Goal: Transaction & Acquisition: Purchase product/service

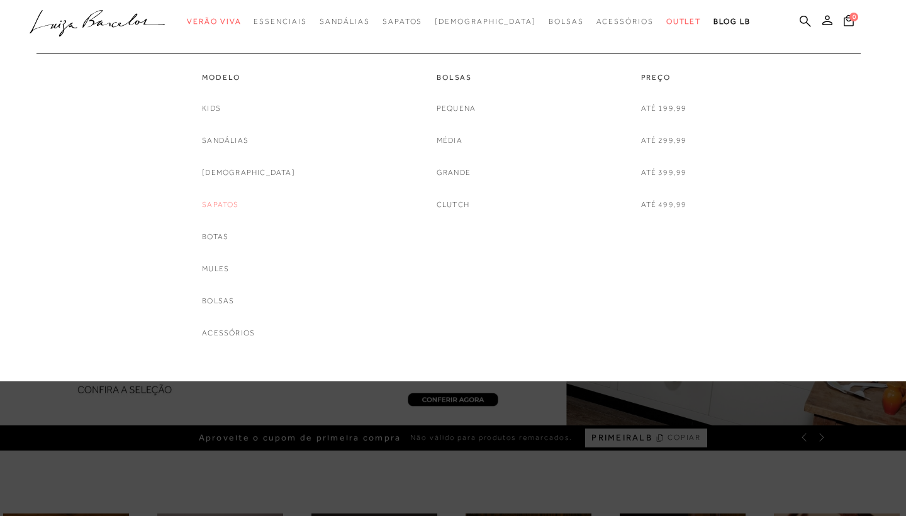
click at [238, 200] on link "Sapatos" at bounding box center [220, 204] width 36 height 13
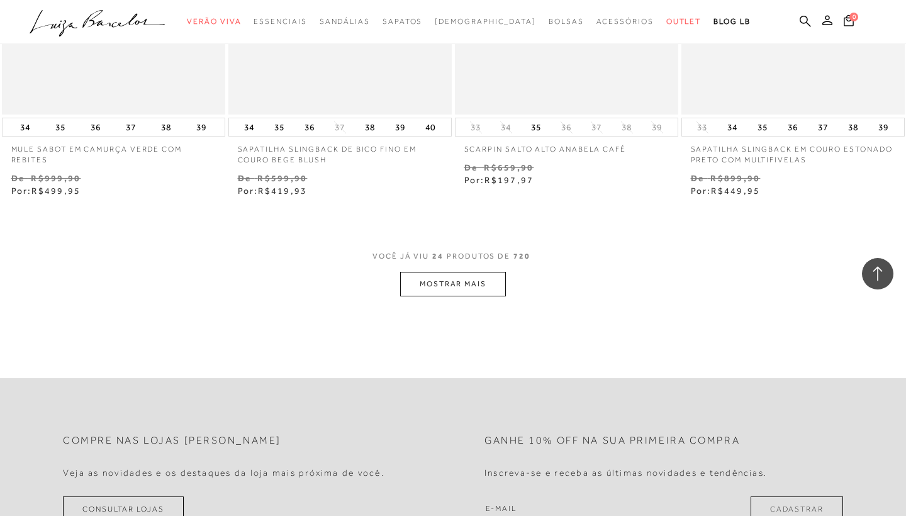
scroll to position [2465, 0]
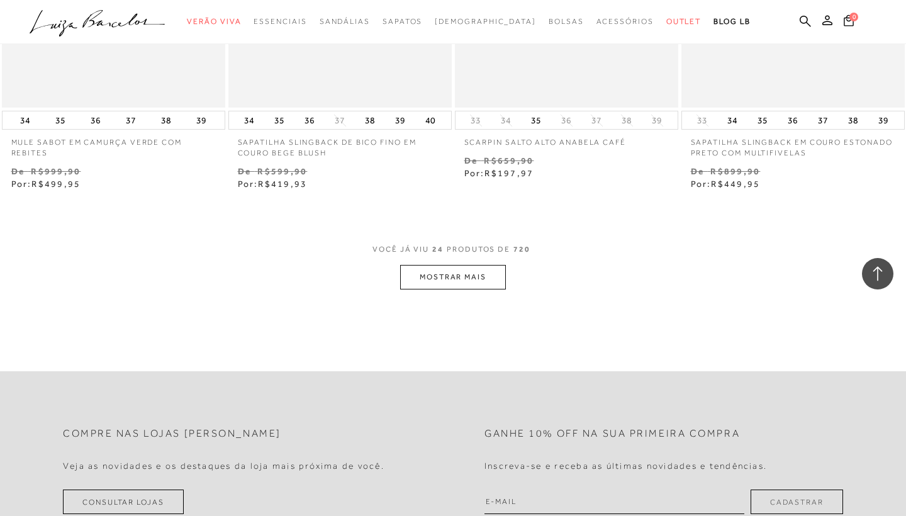
click at [493, 272] on button "MOSTRAR MAIS" at bounding box center [453, 277] width 106 height 25
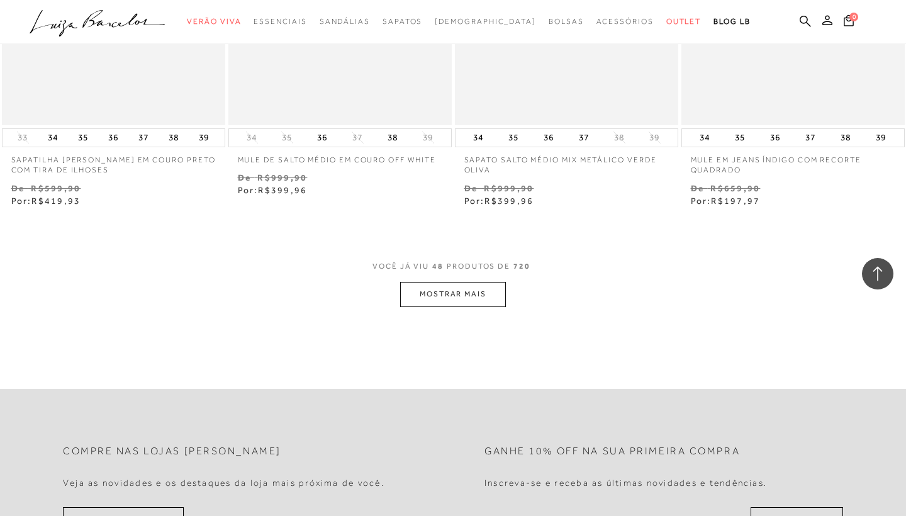
scroll to position [5041, 0]
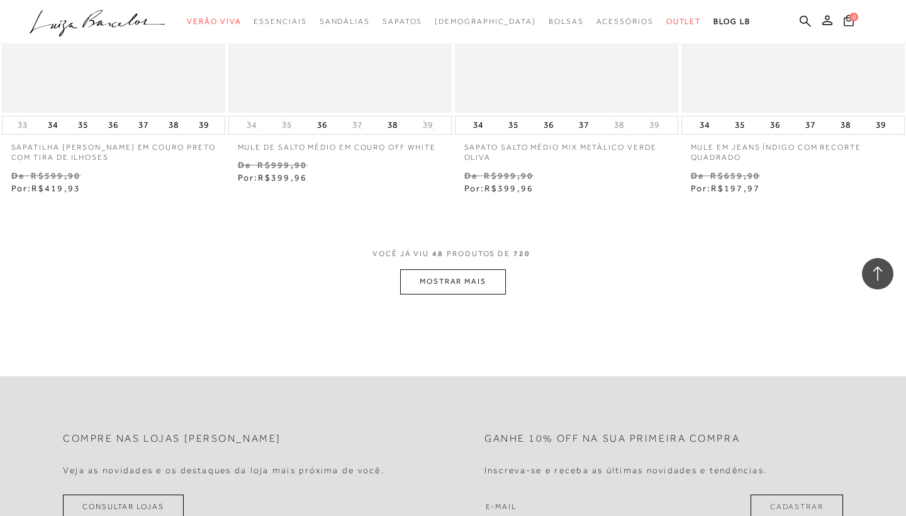
click at [440, 269] on button "MOSTRAR MAIS" at bounding box center [453, 281] width 106 height 25
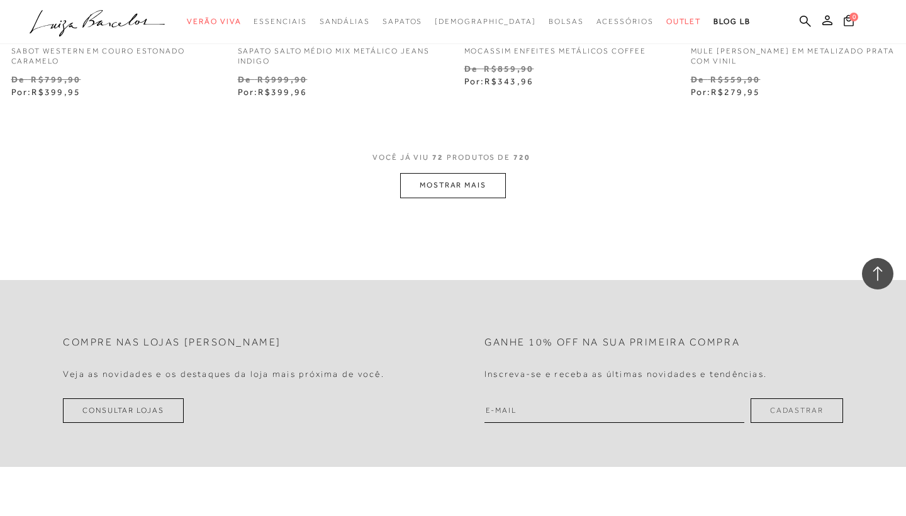
scroll to position [7721, 0]
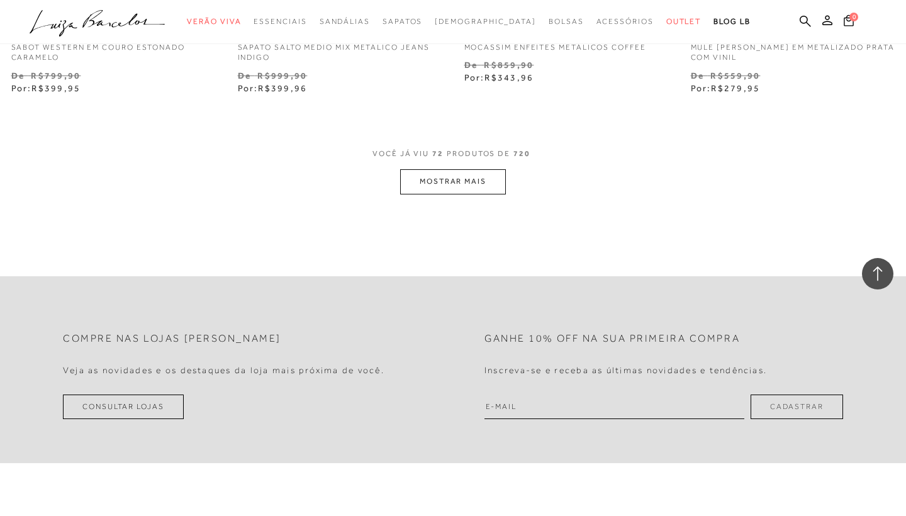
click at [468, 169] on button "MOSTRAR MAIS" at bounding box center [453, 181] width 106 height 25
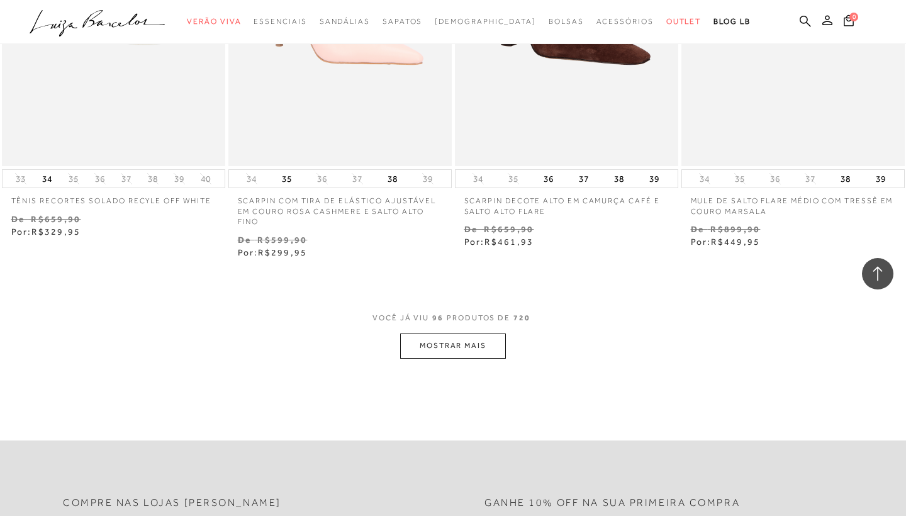
scroll to position [10218, 0]
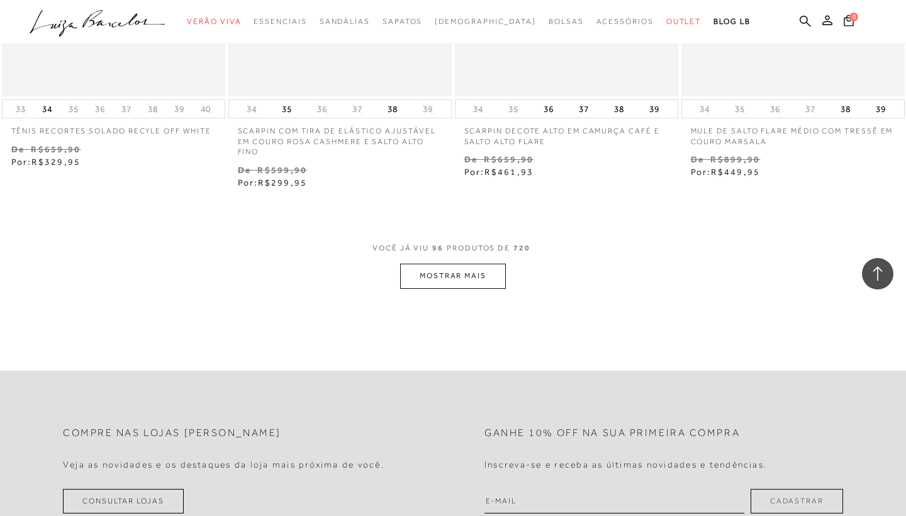
click at [464, 264] on button "MOSTRAR MAIS" at bounding box center [453, 276] width 106 height 25
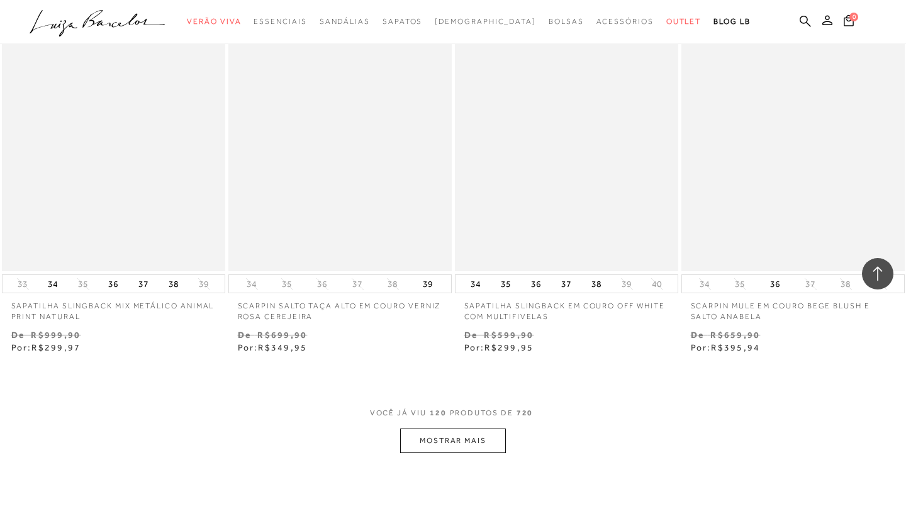
scroll to position [12656, 0]
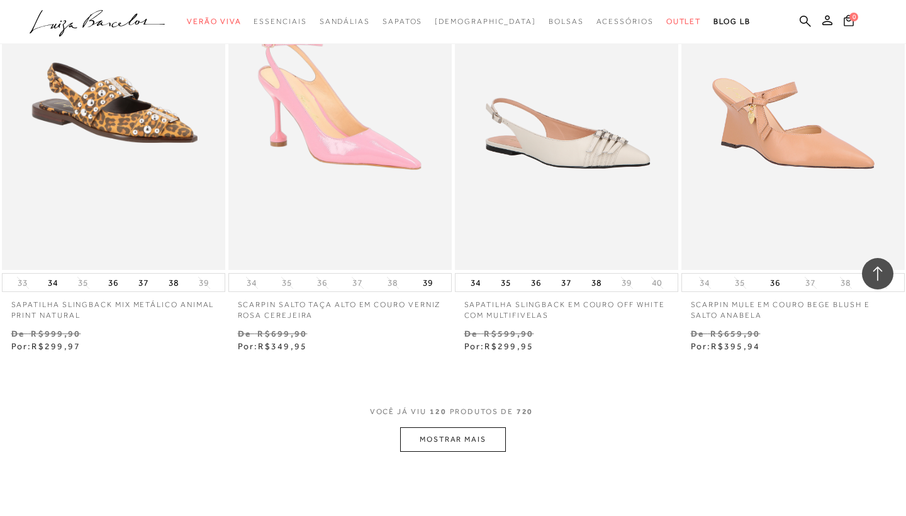
click at [471, 427] on button "MOSTRAR MAIS" at bounding box center [453, 439] width 106 height 25
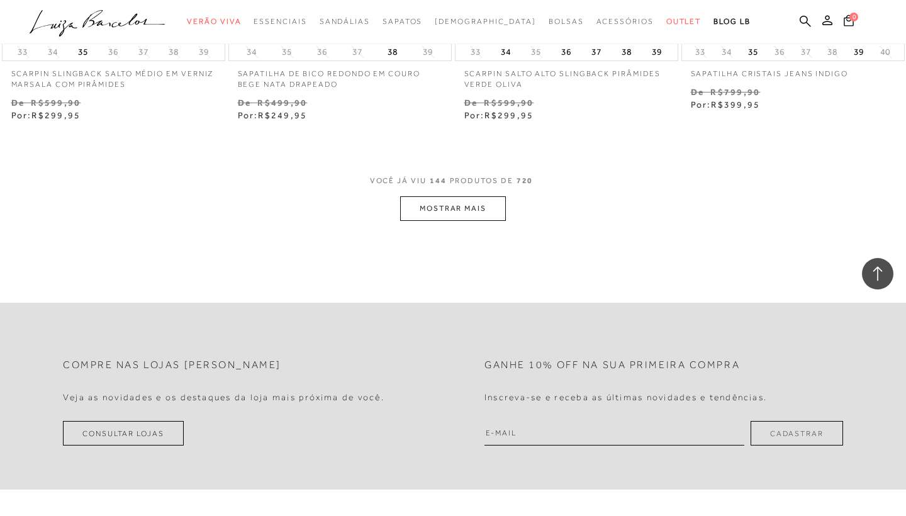
scroll to position [15466, 0]
click at [447, 198] on button "MOSTRAR MAIS" at bounding box center [453, 210] width 106 height 25
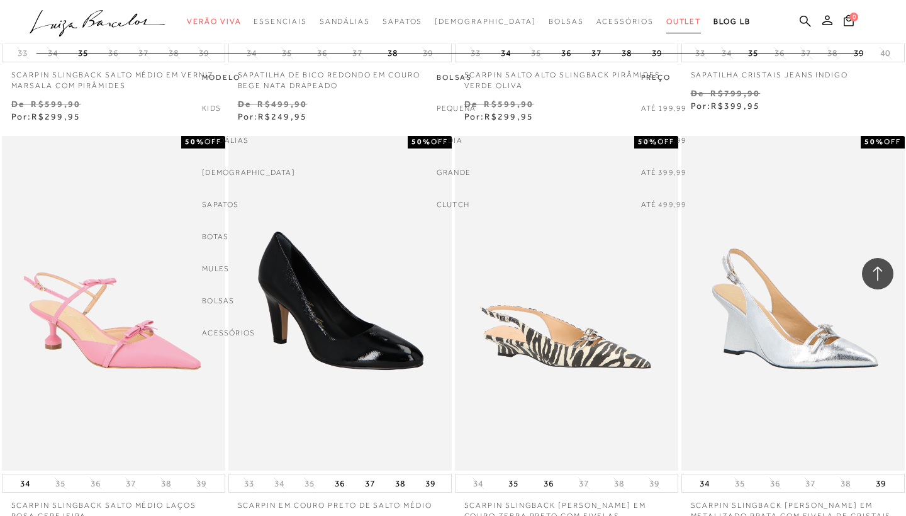
click at [666, 23] on span "Outlet" at bounding box center [683, 21] width 35 height 9
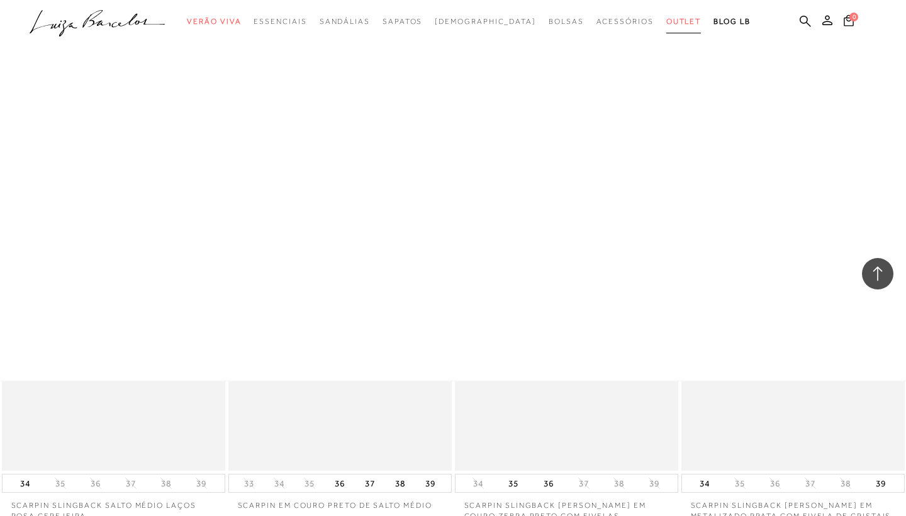
click at [666, 23] on span "Outlet" at bounding box center [683, 21] width 35 height 9
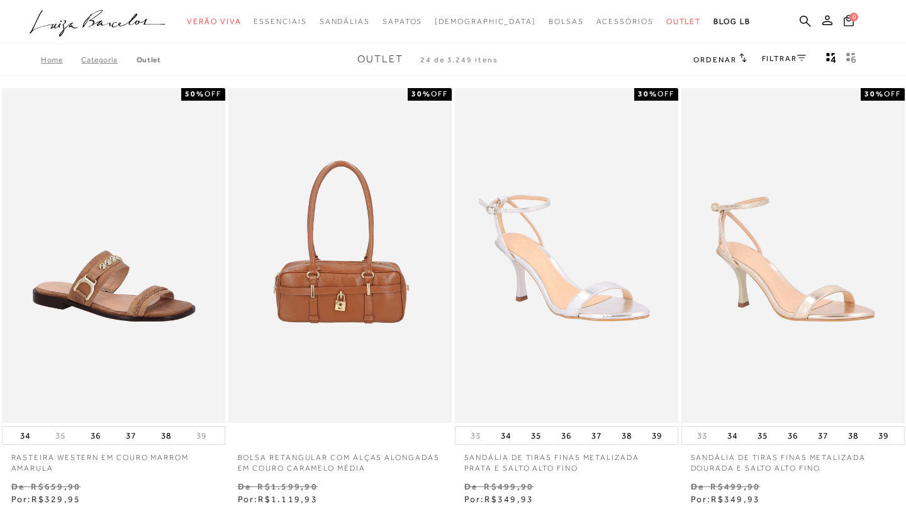
click at [792, 57] on link "FILTRAR" at bounding box center [784, 58] width 44 height 9
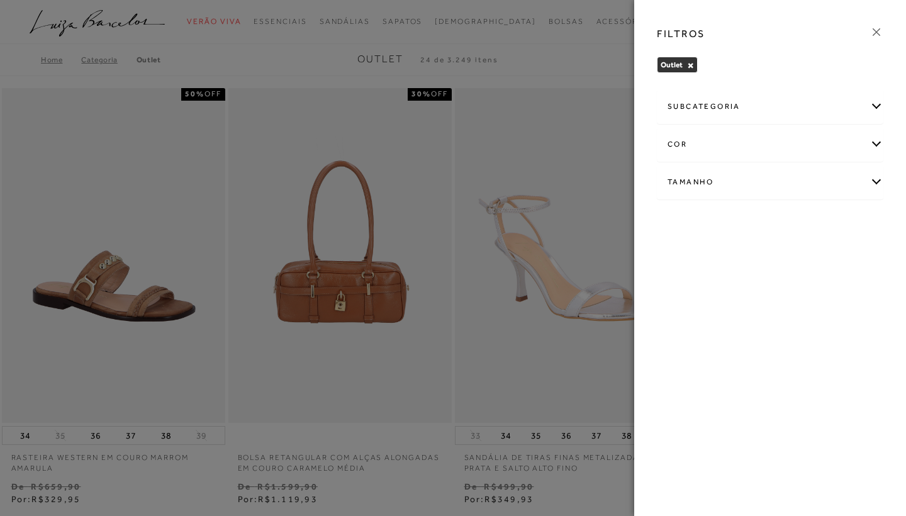
click at [698, 175] on div "Tamanho" at bounding box center [769, 181] width 225 height 33
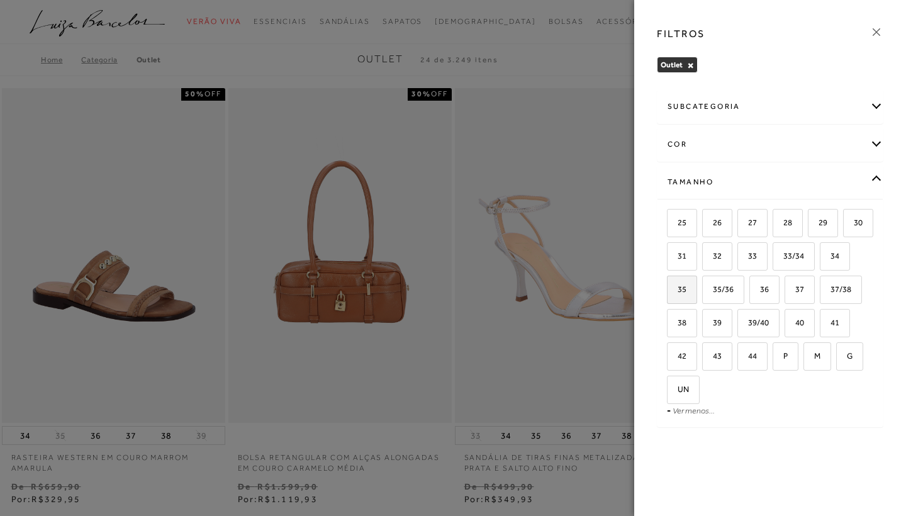
click at [686, 289] on span "35" at bounding box center [677, 288] width 18 height 9
click at [677, 289] on input "35" at bounding box center [671, 291] width 13 height 13
checkbox input "true"
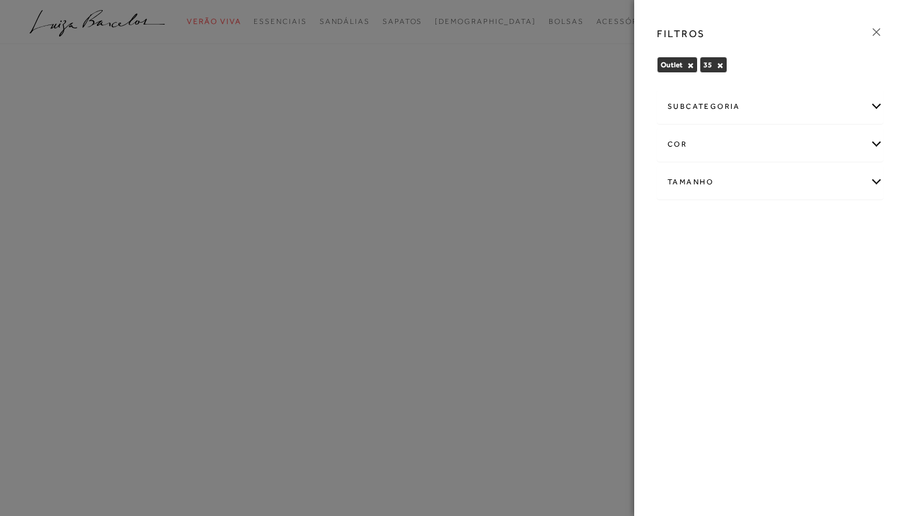
click at [871, 30] on icon at bounding box center [876, 32] width 14 height 14
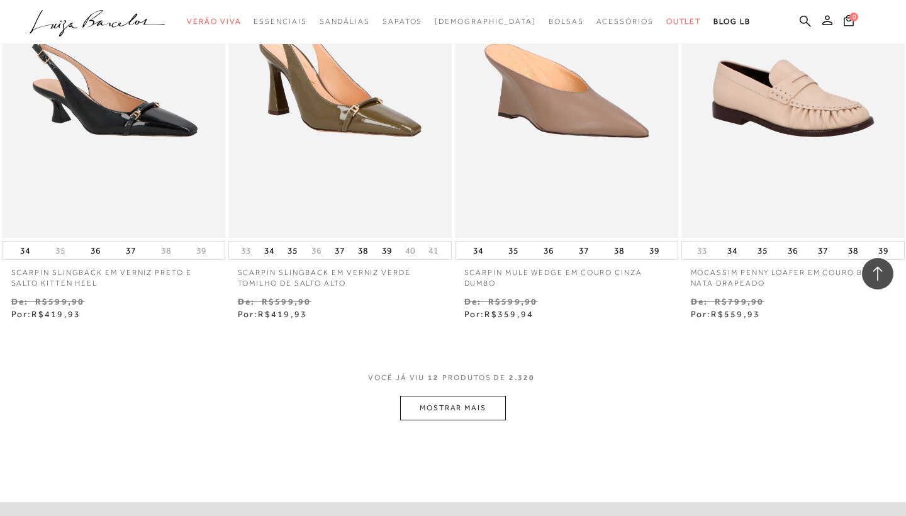
scroll to position [1220, 0]
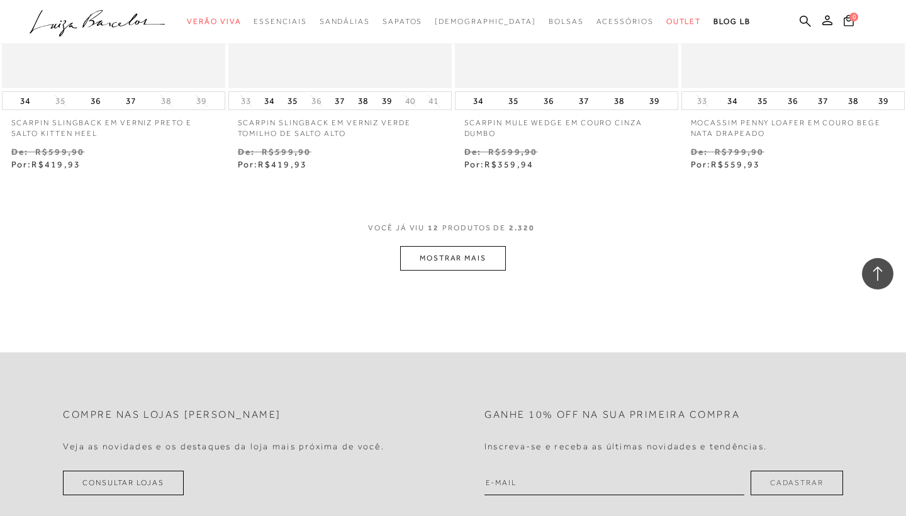
click at [489, 247] on button "MOSTRAR MAIS" at bounding box center [453, 258] width 106 height 25
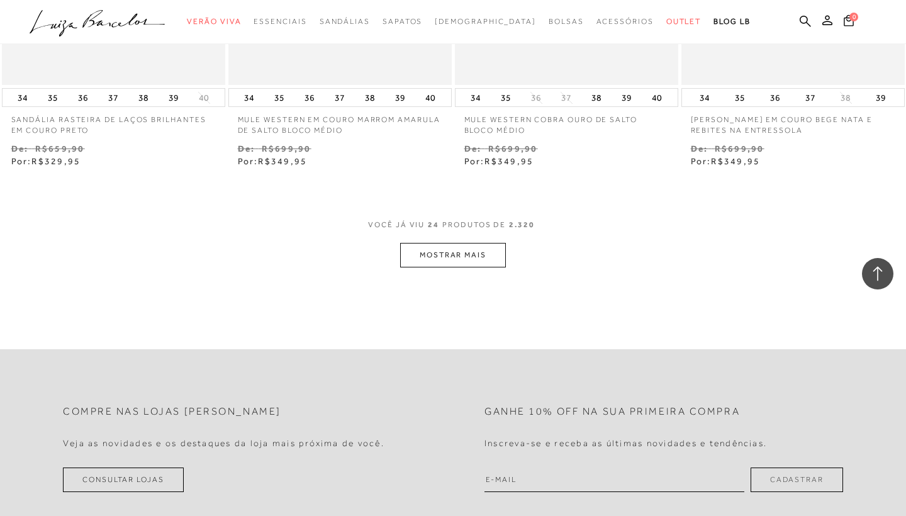
scroll to position [2432, 0]
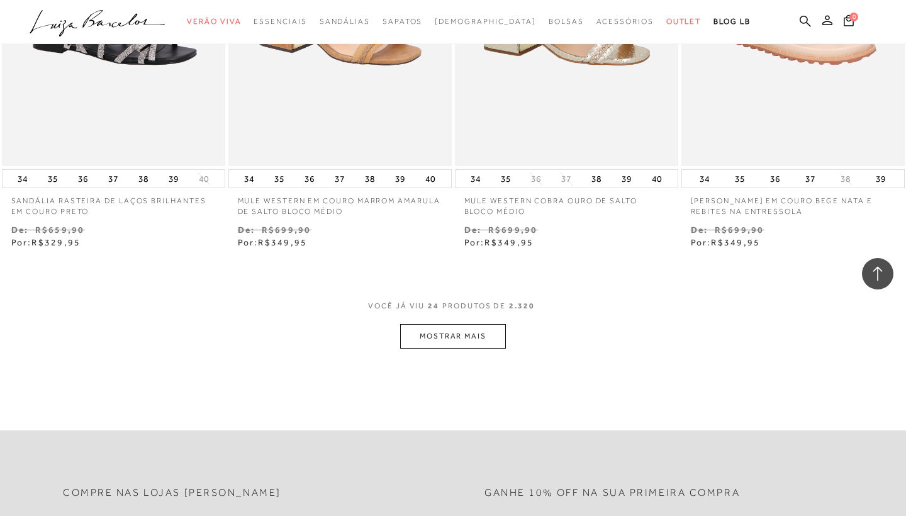
click at [427, 324] on button "MOSTRAR MAIS" at bounding box center [453, 336] width 106 height 25
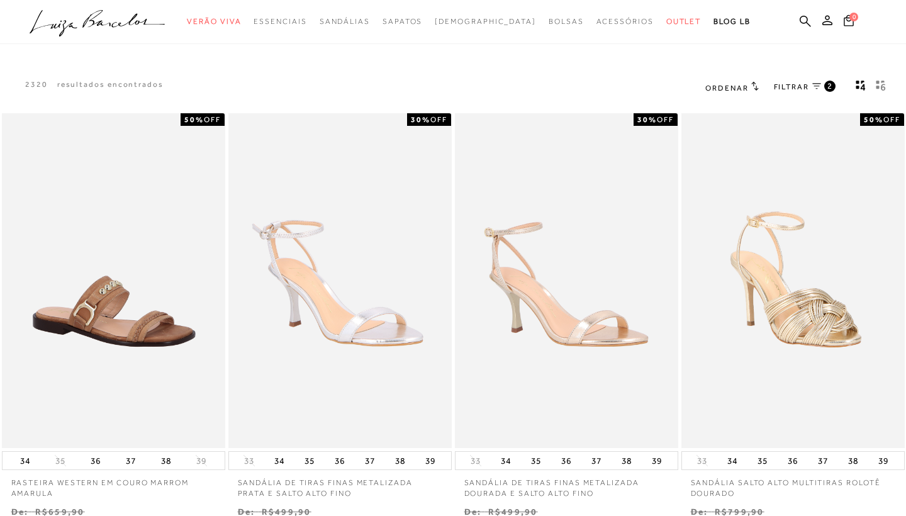
scroll to position [0, 0]
click at [794, 89] on span "FILTRAR" at bounding box center [791, 87] width 35 height 11
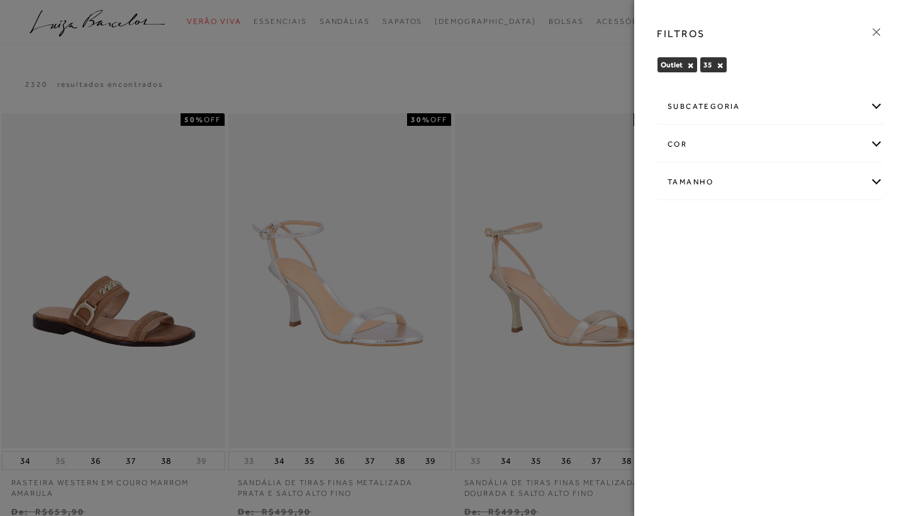
click at [717, 100] on div "subcategoria" at bounding box center [769, 106] width 225 height 33
click at [705, 182] on div "cor" at bounding box center [769, 178] width 225 height 33
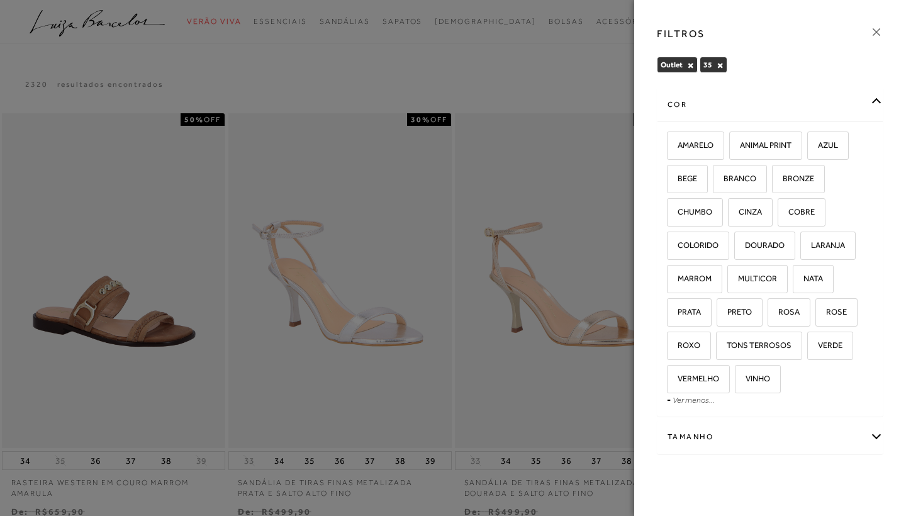
scroll to position [74, 0]
click at [874, 27] on icon at bounding box center [876, 32] width 14 height 14
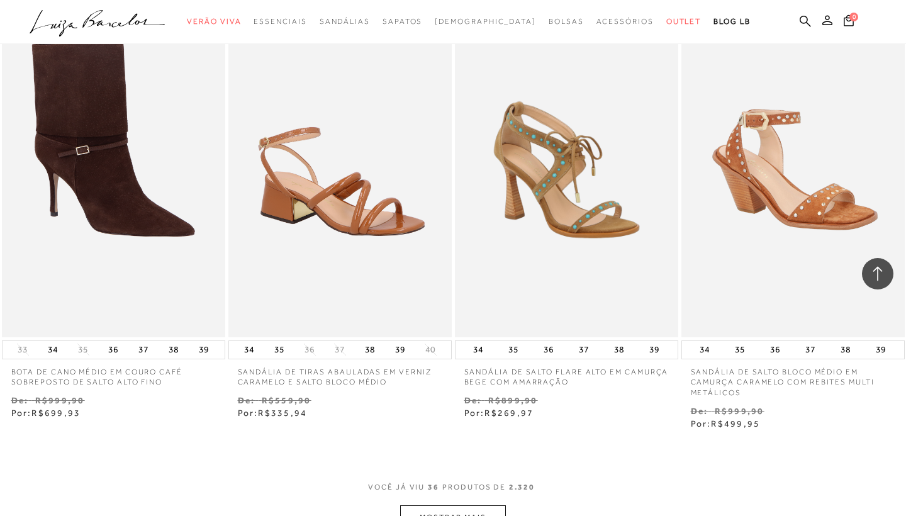
scroll to position [3620, 0]
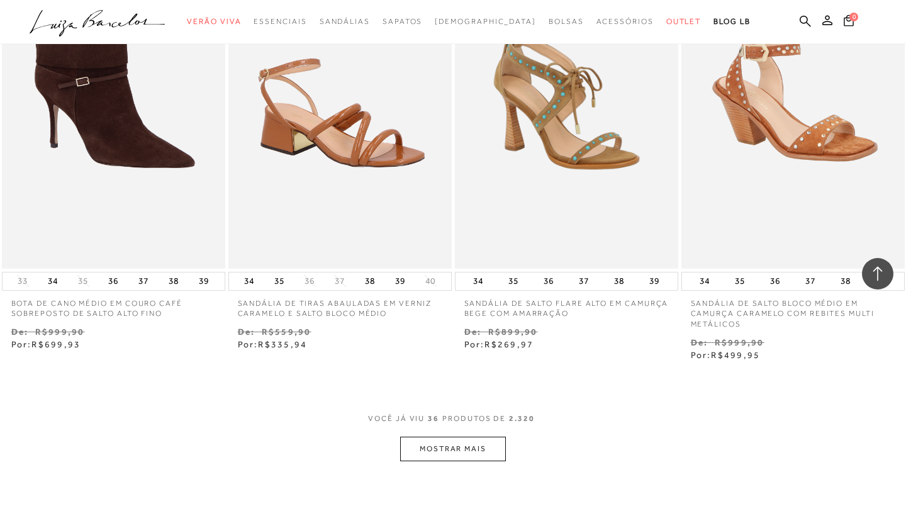
click at [469, 437] on button "MOSTRAR MAIS" at bounding box center [453, 449] width 106 height 25
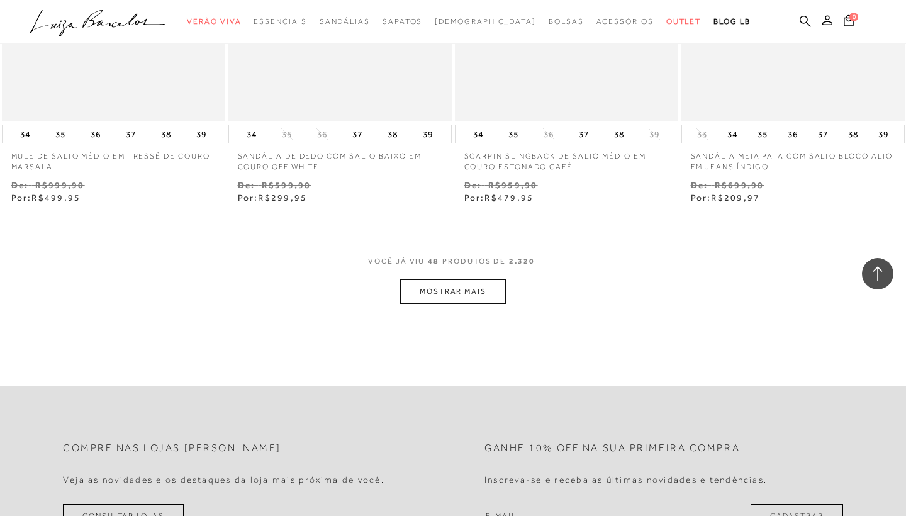
scroll to position [5145, 0]
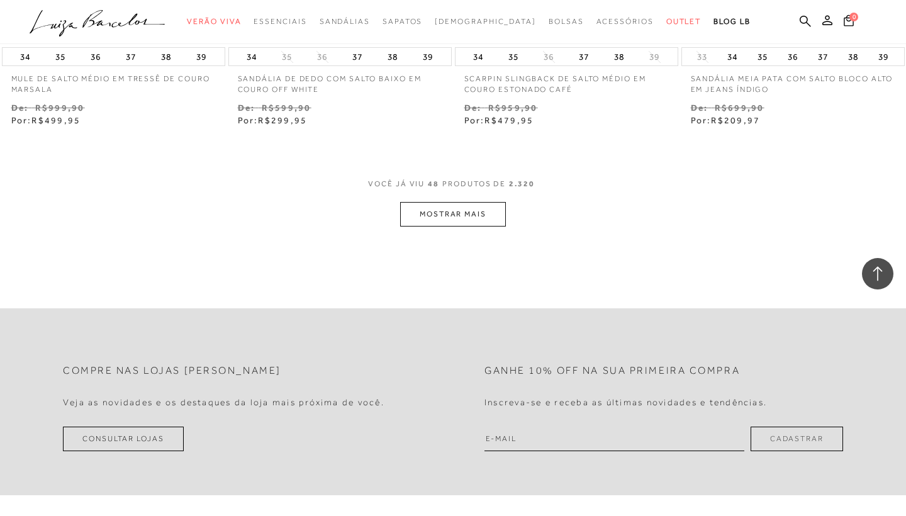
click at [430, 202] on button "MOSTRAR MAIS" at bounding box center [453, 214] width 106 height 25
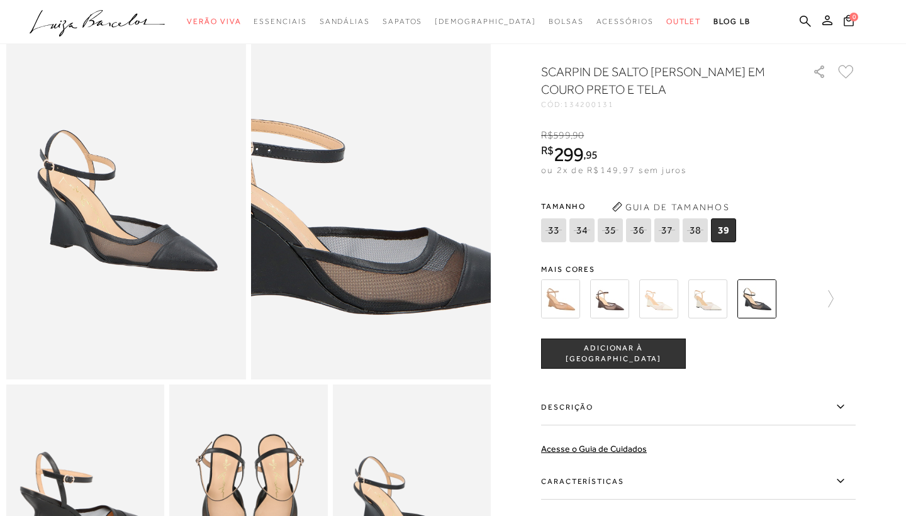
scroll to position [78, 0]
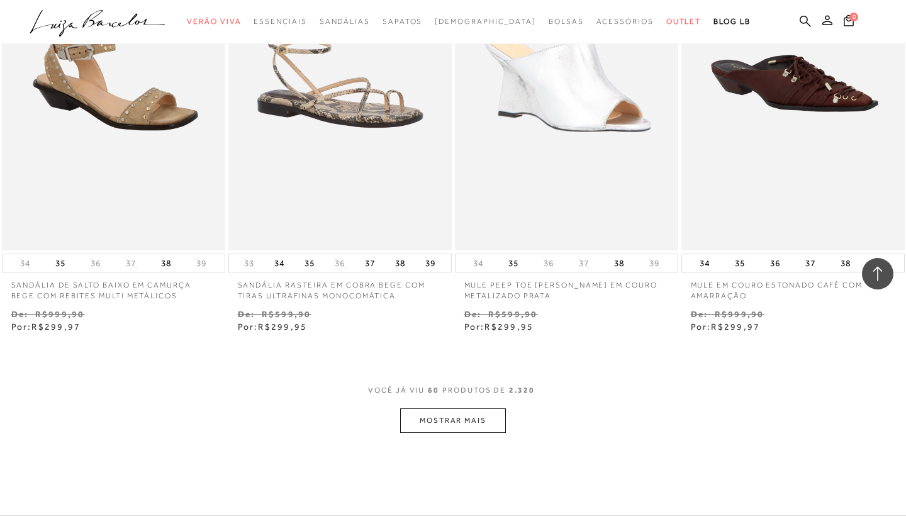
scroll to position [6405, 0]
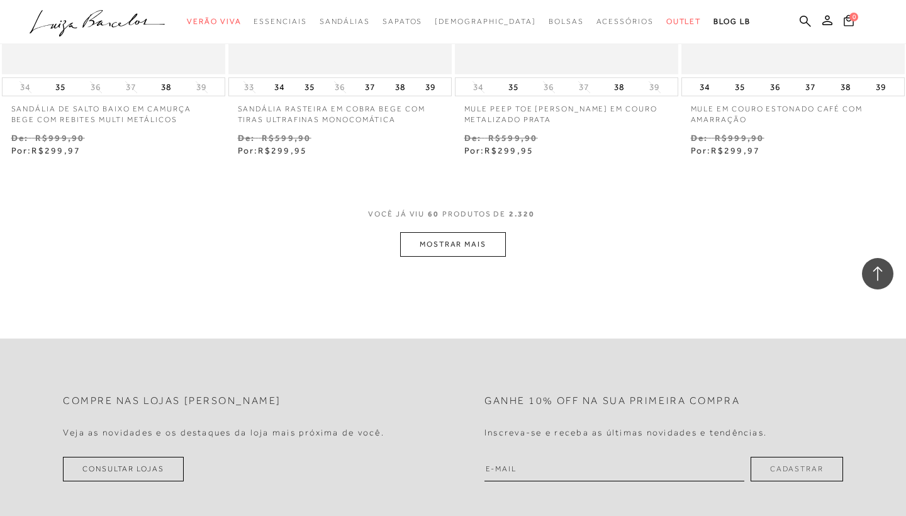
click at [466, 232] on button "MOSTRAR MAIS" at bounding box center [453, 244] width 106 height 25
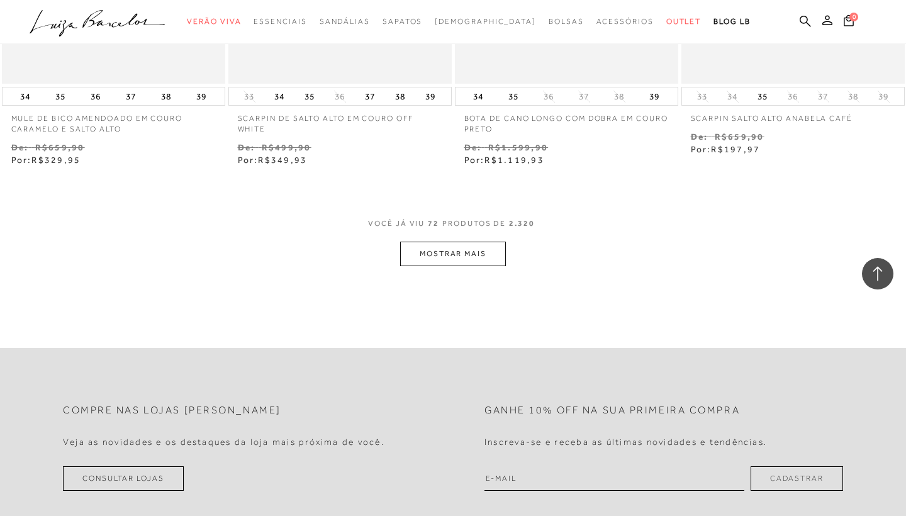
scroll to position [7694, 0]
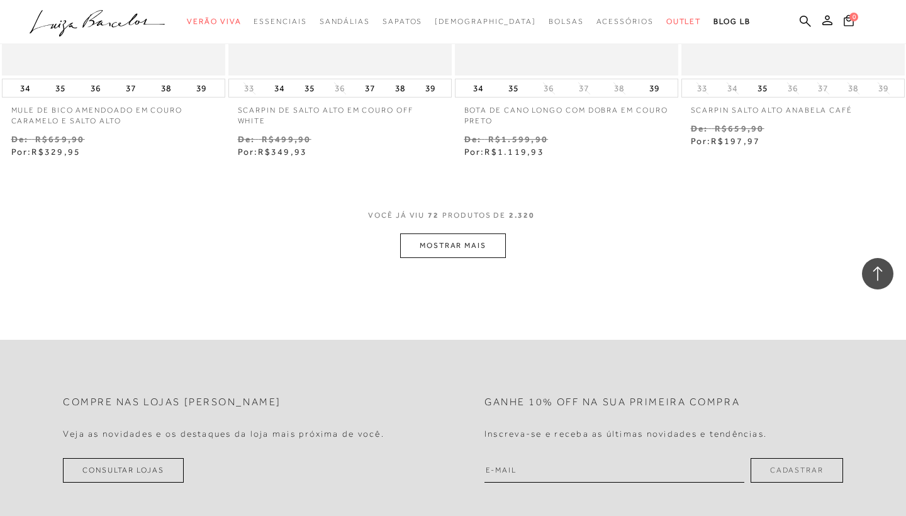
click at [498, 233] on button "MOSTRAR MAIS" at bounding box center [453, 245] width 106 height 25
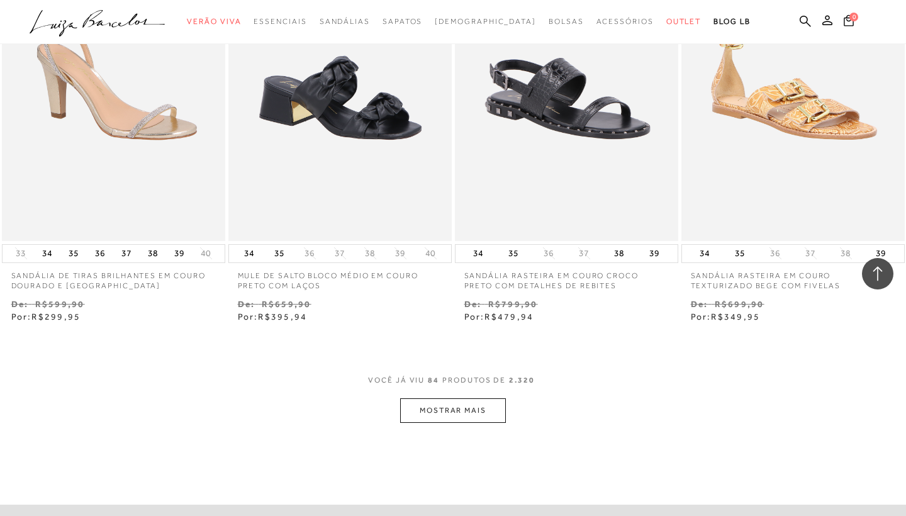
scroll to position [8929, 0]
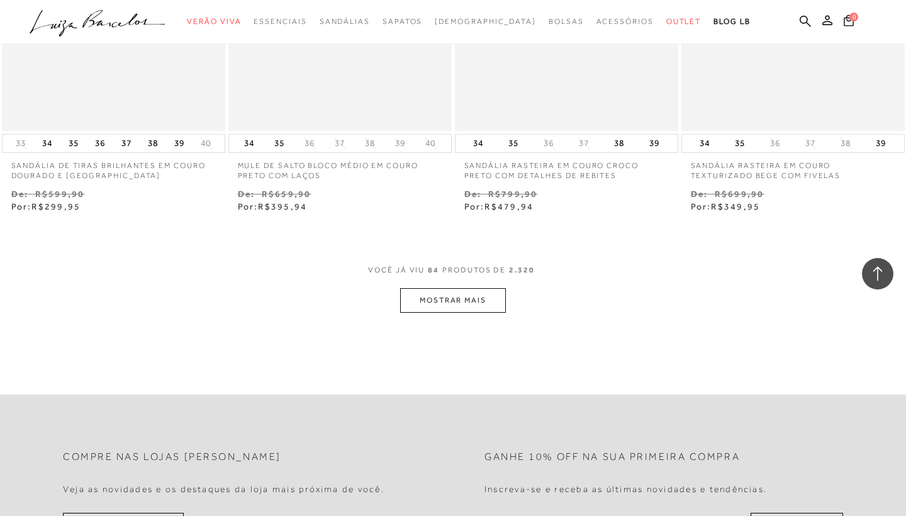
click at [470, 288] on button "MOSTRAR MAIS" at bounding box center [453, 300] width 106 height 25
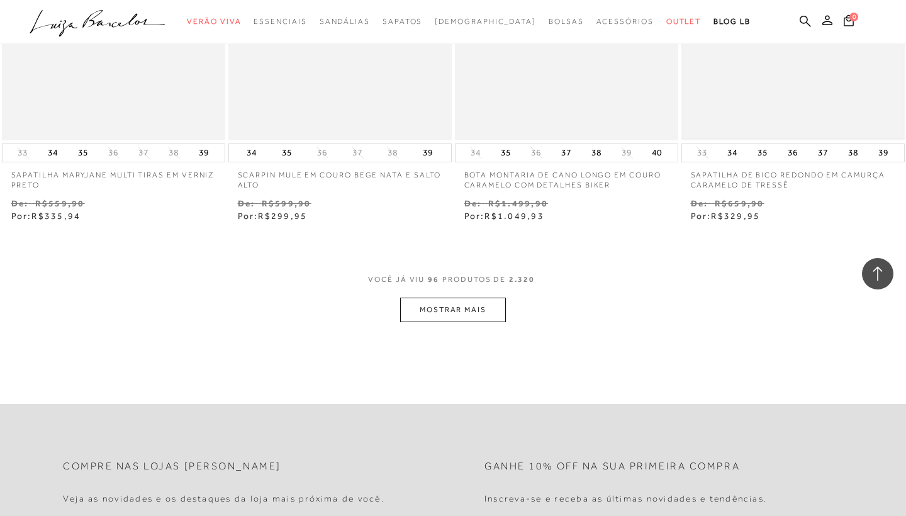
scroll to position [10247, 0]
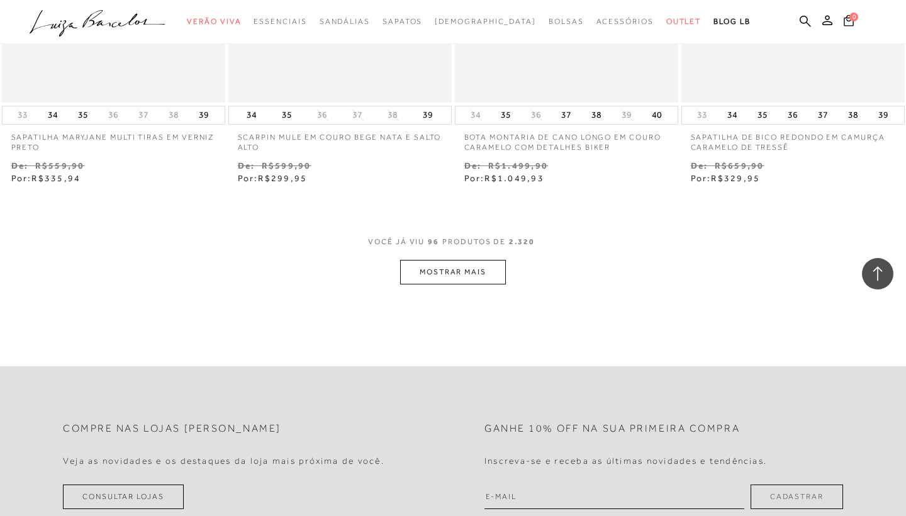
click at [479, 260] on button "MOSTRAR MAIS" at bounding box center [453, 272] width 106 height 25
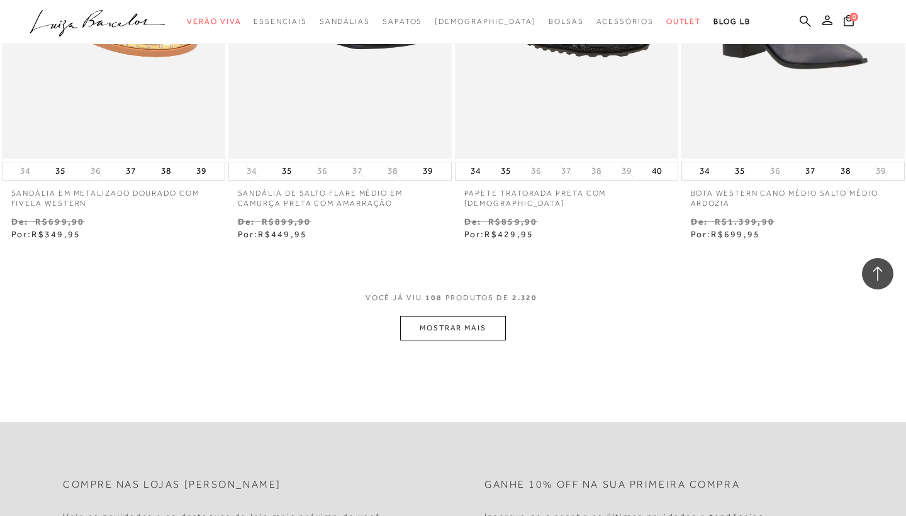
scroll to position [11502, 0]
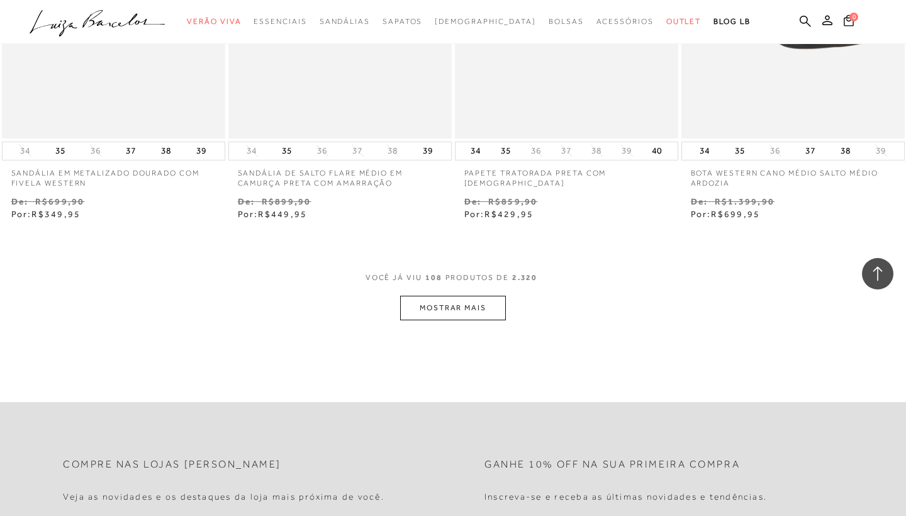
click at [492, 296] on button "MOSTRAR MAIS" at bounding box center [453, 308] width 106 height 25
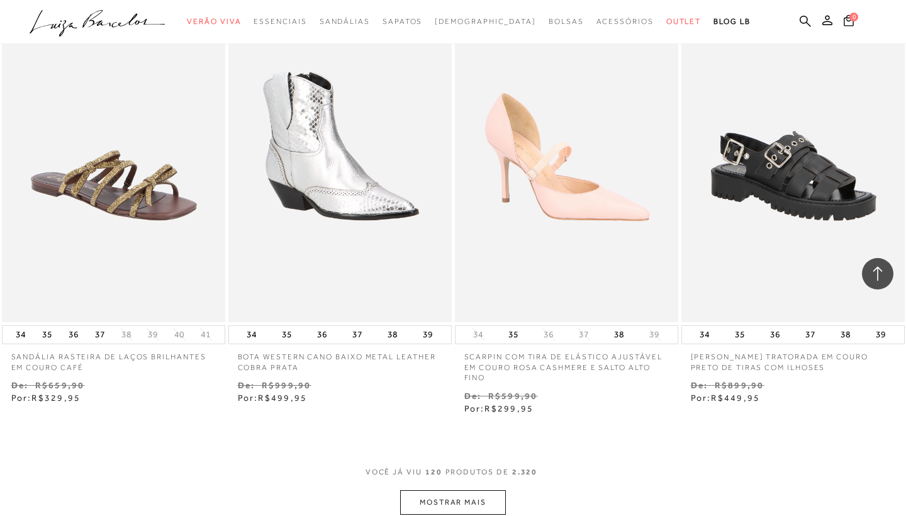
scroll to position [12626, 0]
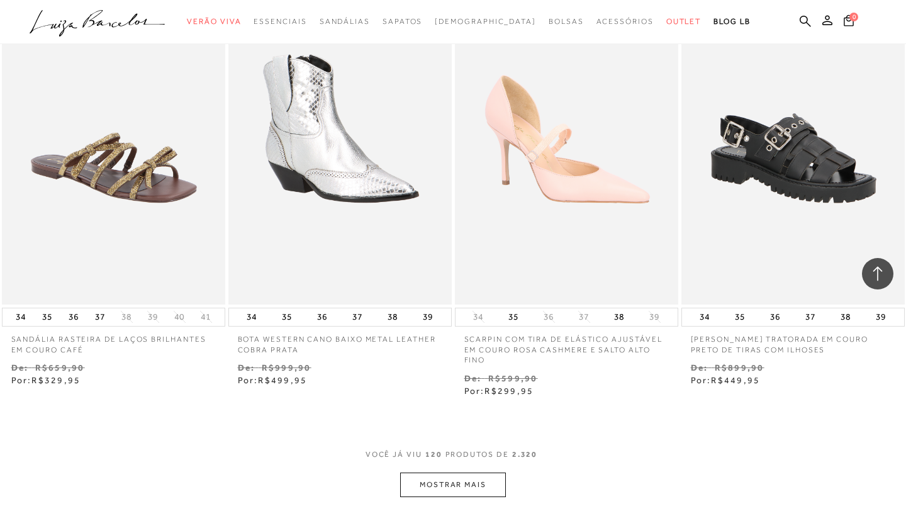
click at [489, 472] on button "MOSTRAR MAIS" at bounding box center [453, 484] width 106 height 25
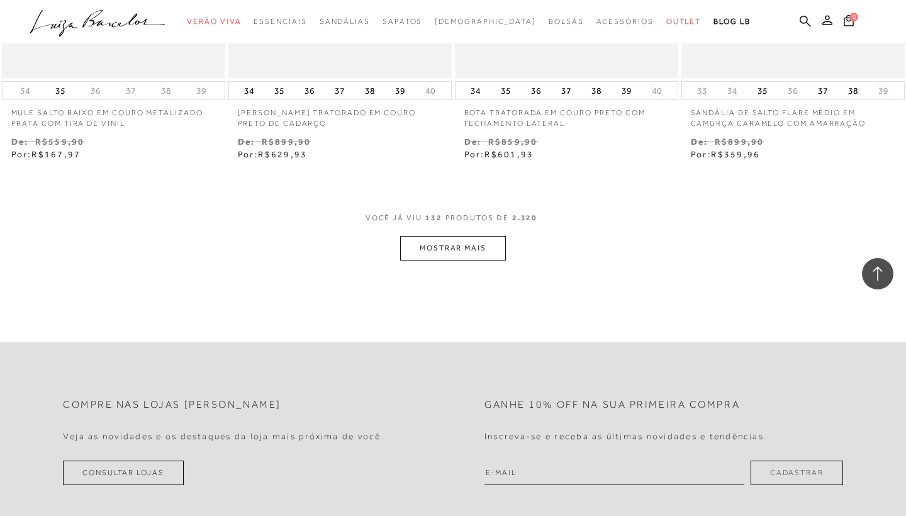
scroll to position [14168, 0]
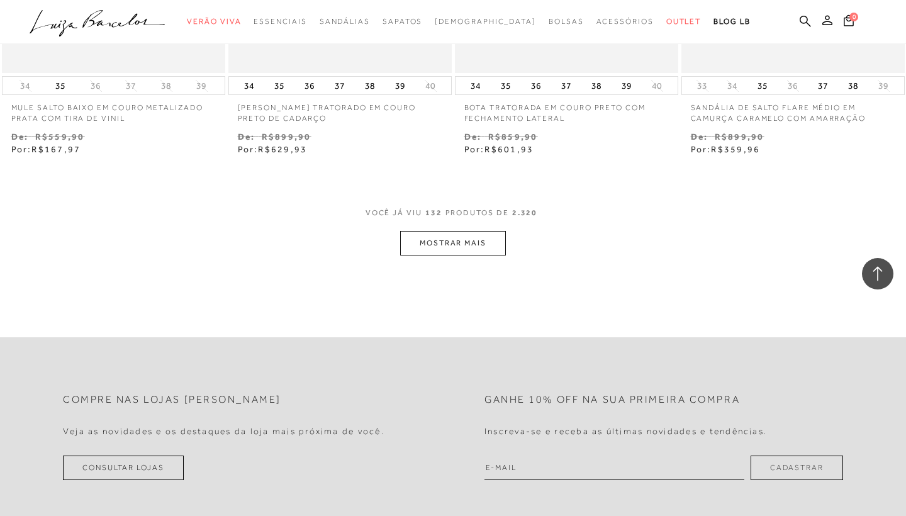
click at [474, 231] on button "MOSTRAR MAIS" at bounding box center [453, 243] width 106 height 25
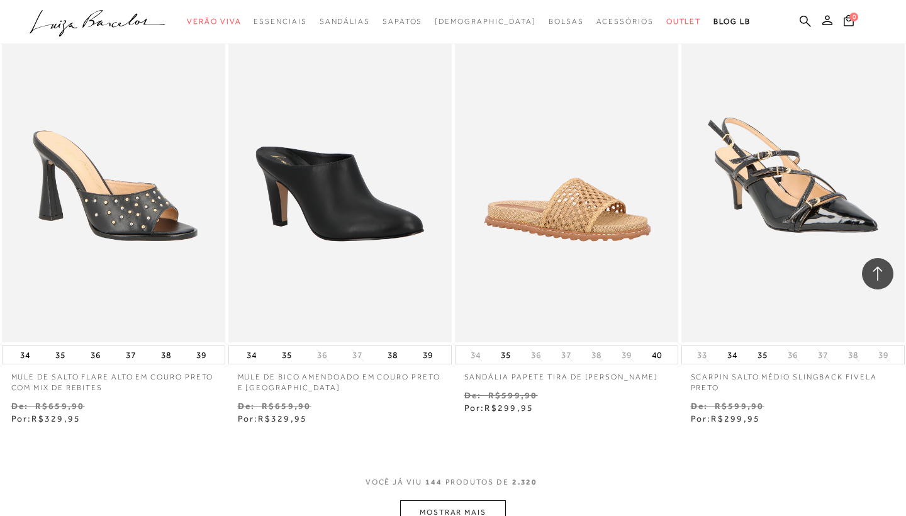
scroll to position [15227, 0]
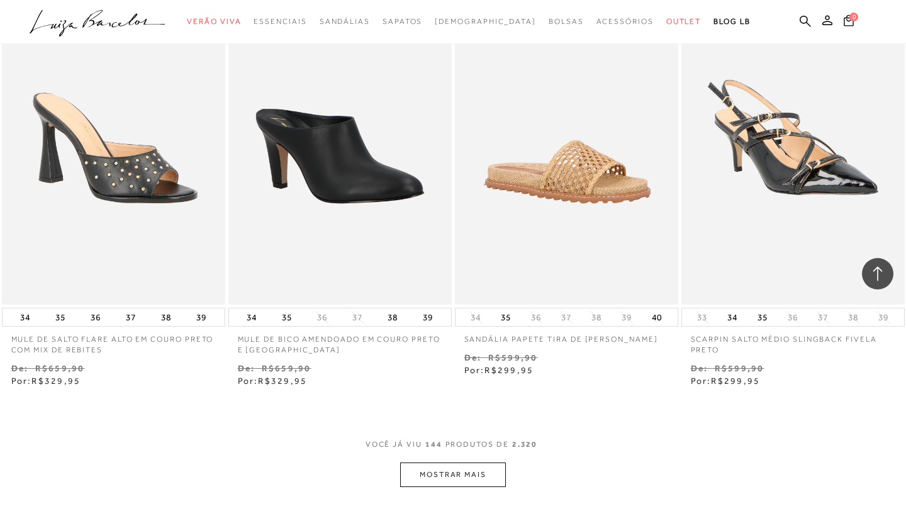
click at [475, 462] on button "MOSTRAR MAIS" at bounding box center [453, 474] width 106 height 25
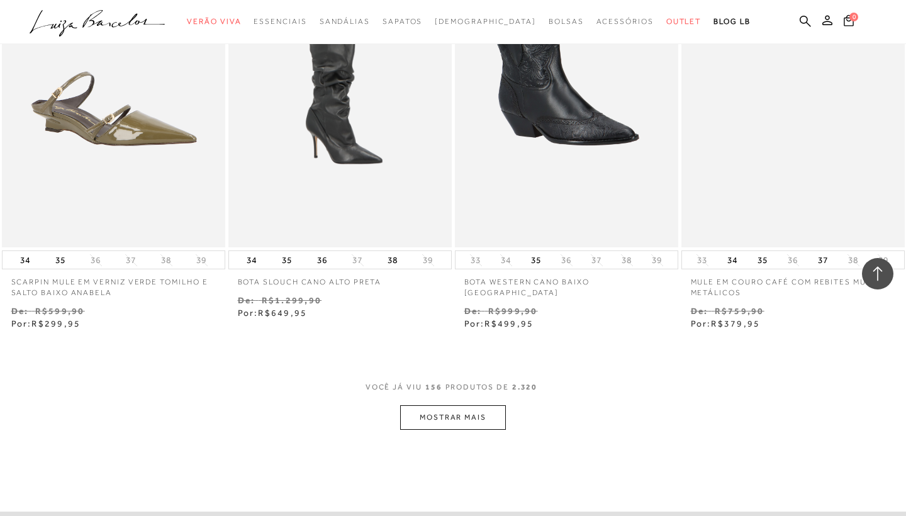
scroll to position [16664, 0]
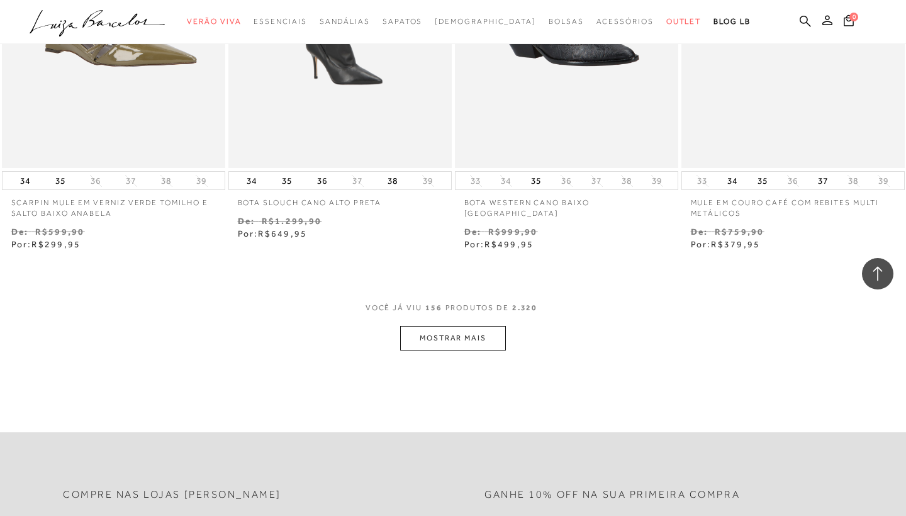
click at [491, 326] on button "MOSTRAR MAIS" at bounding box center [453, 338] width 106 height 25
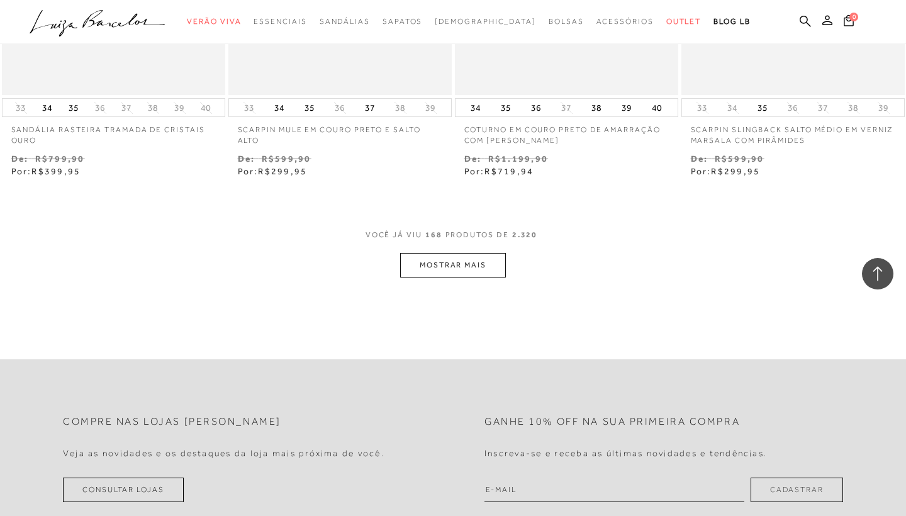
scroll to position [18038, 0]
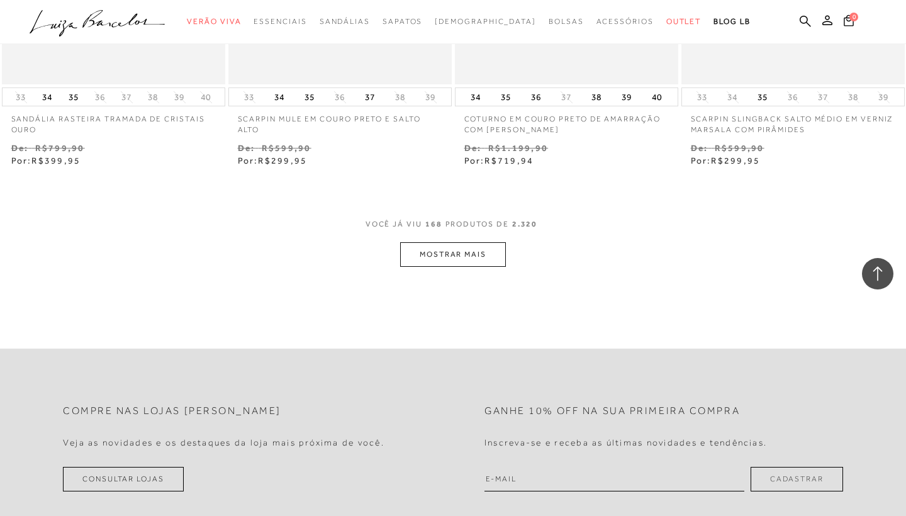
click at [484, 242] on button "MOSTRAR MAIS" at bounding box center [453, 254] width 106 height 25
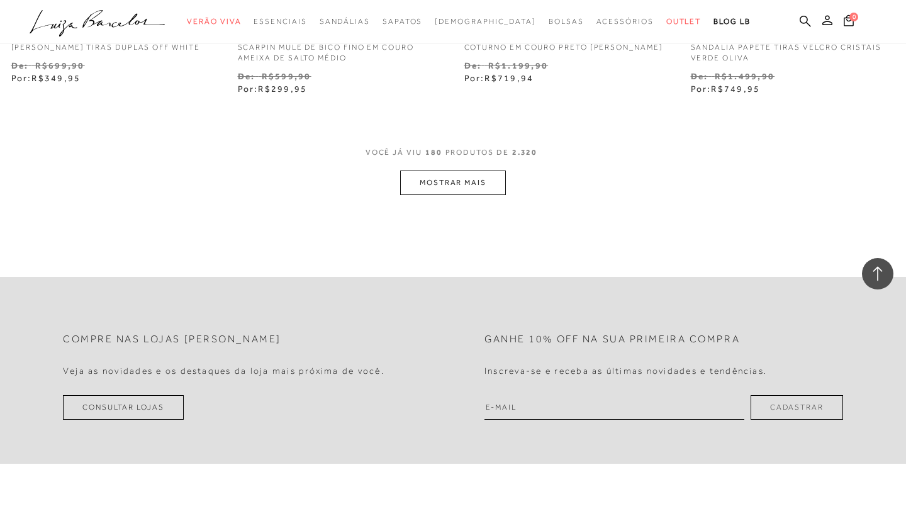
scroll to position [19410, 0]
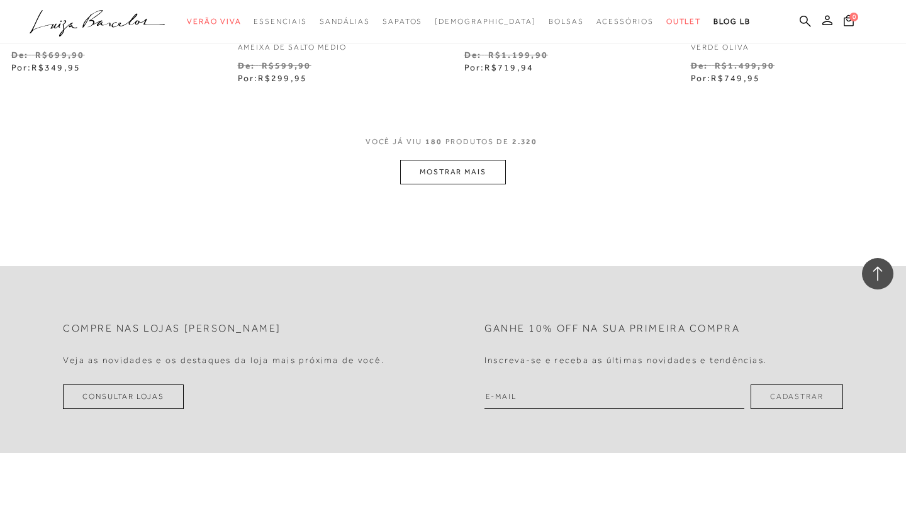
click at [499, 160] on button "MOSTRAR MAIS" at bounding box center [453, 172] width 106 height 25
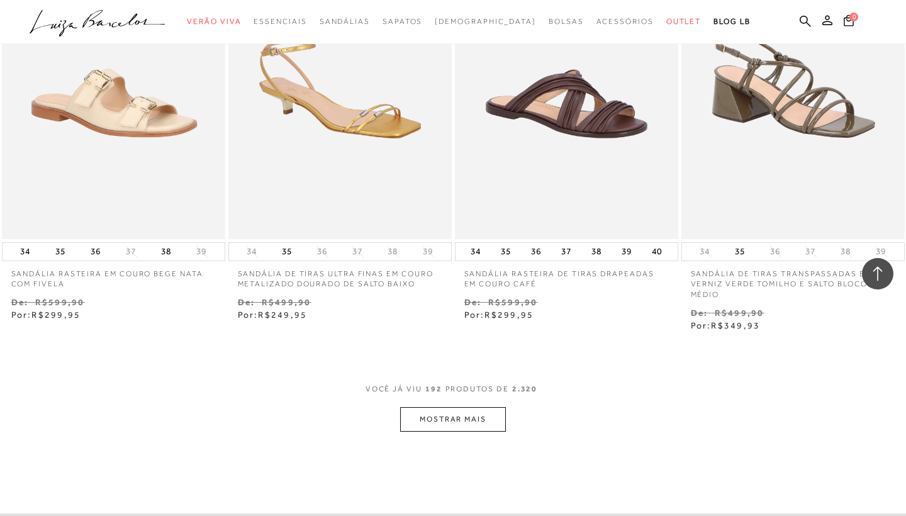
scroll to position [20584, 0]
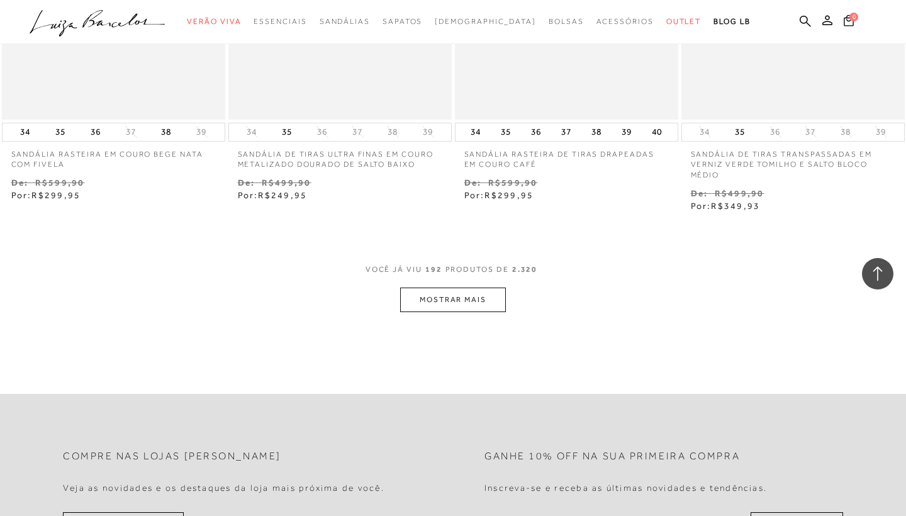
click at [412, 287] on button "MOSTRAR MAIS" at bounding box center [453, 299] width 106 height 25
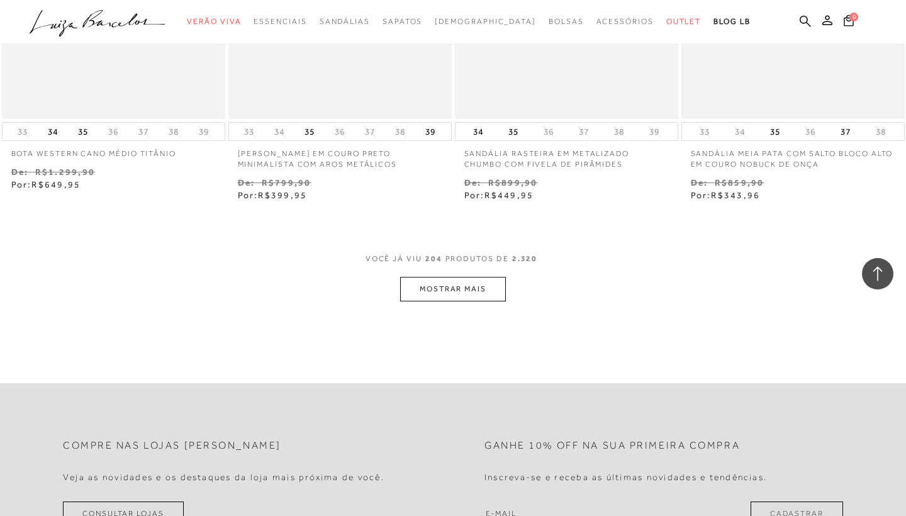
scroll to position [21933, 0]
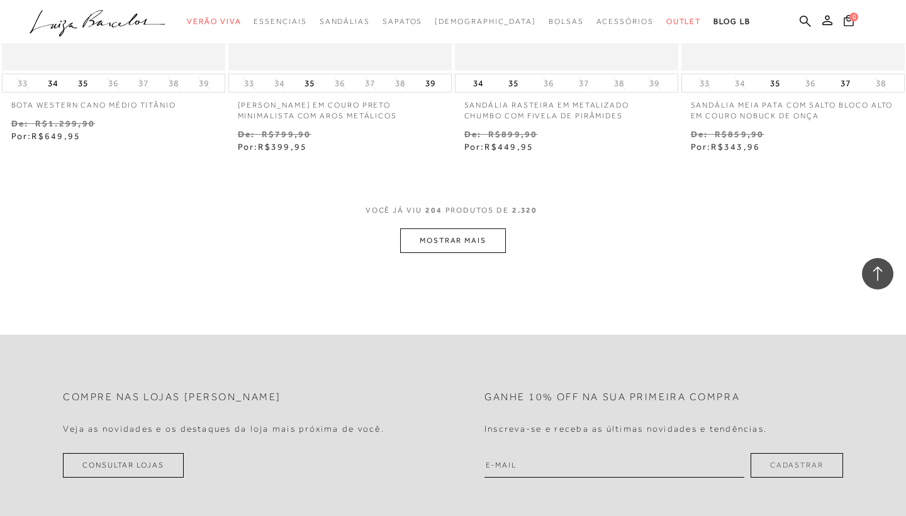
click at [452, 228] on button "MOSTRAR MAIS" at bounding box center [453, 240] width 106 height 25
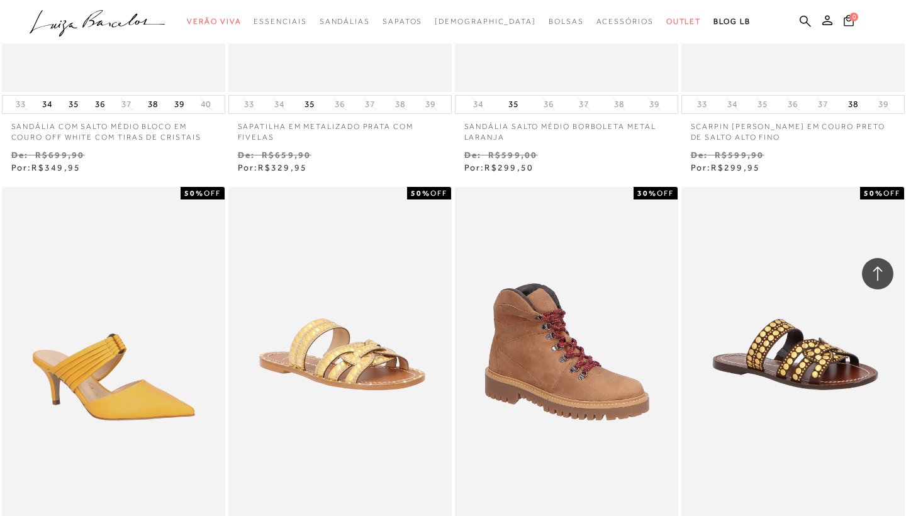
scroll to position [23063, 0]
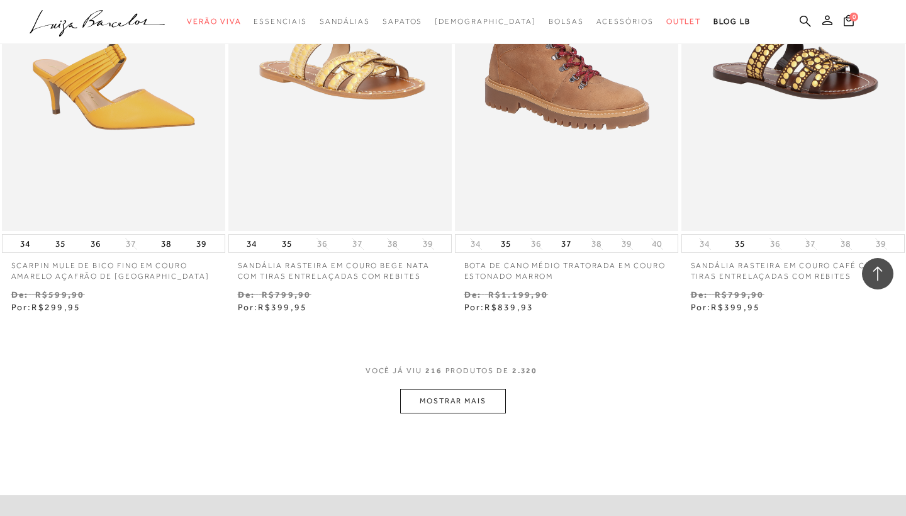
click at [465, 389] on button "MOSTRAR MAIS" at bounding box center [453, 401] width 106 height 25
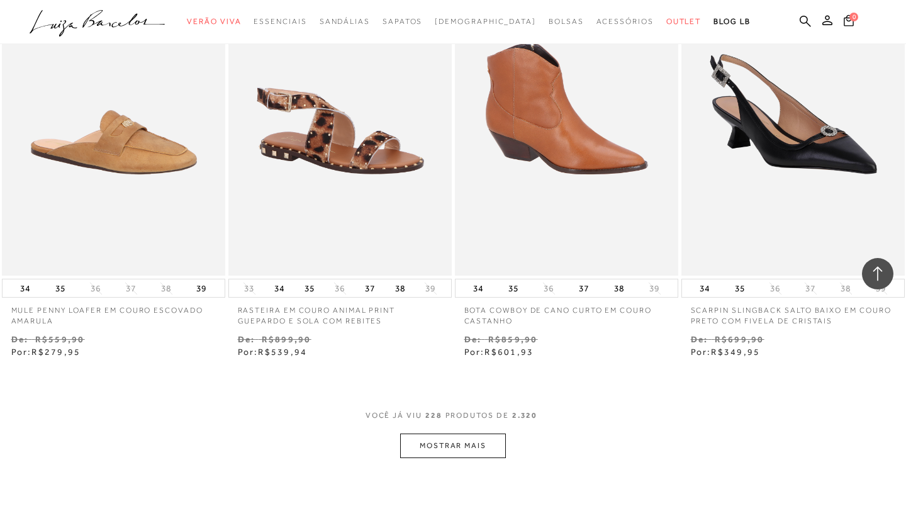
scroll to position [24309, 0]
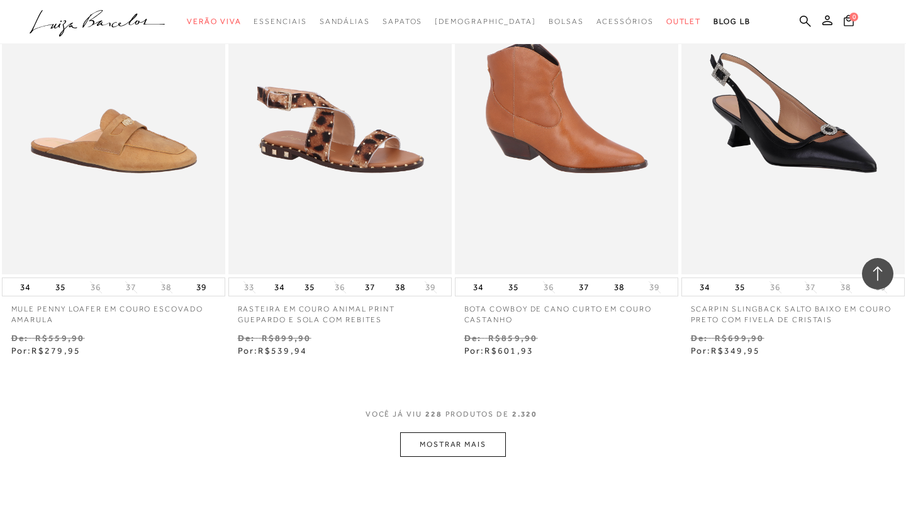
click at [427, 432] on button "MOSTRAR MAIS" at bounding box center [453, 444] width 106 height 25
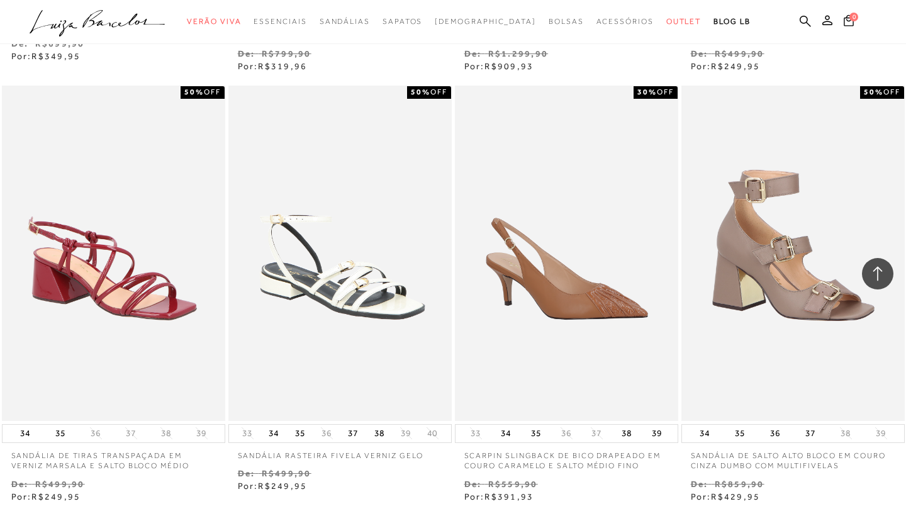
scroll to position [25468, 0]
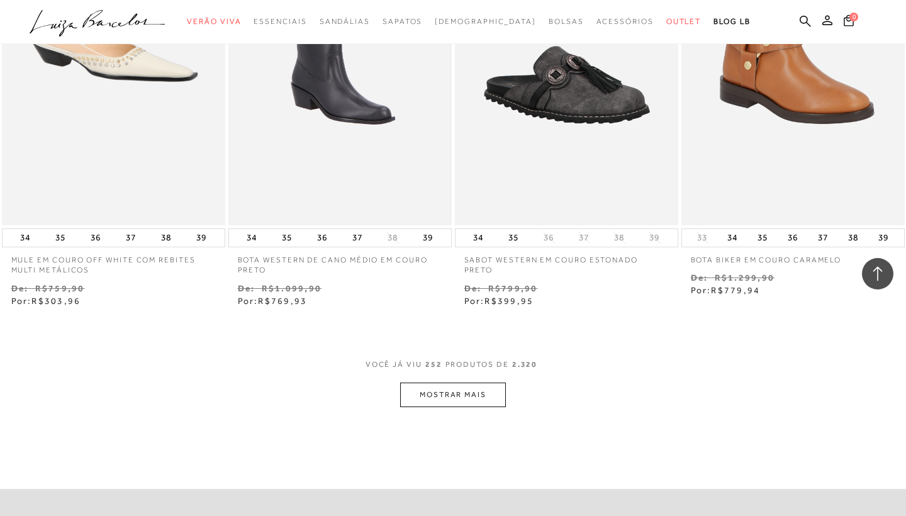
scroll to position [27027, 0]
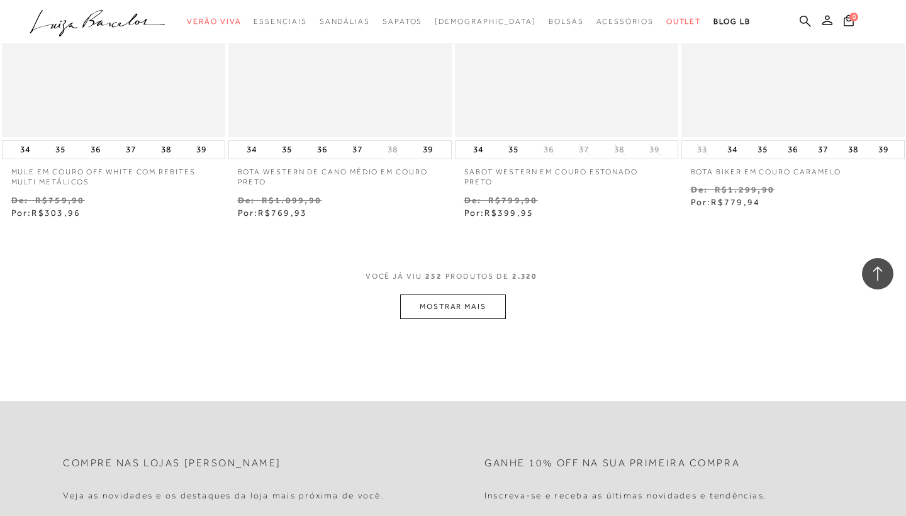
click at [474, 294] on button "MOSTRAR MAIS" at bounding box center [453, 306] width 106 height 25
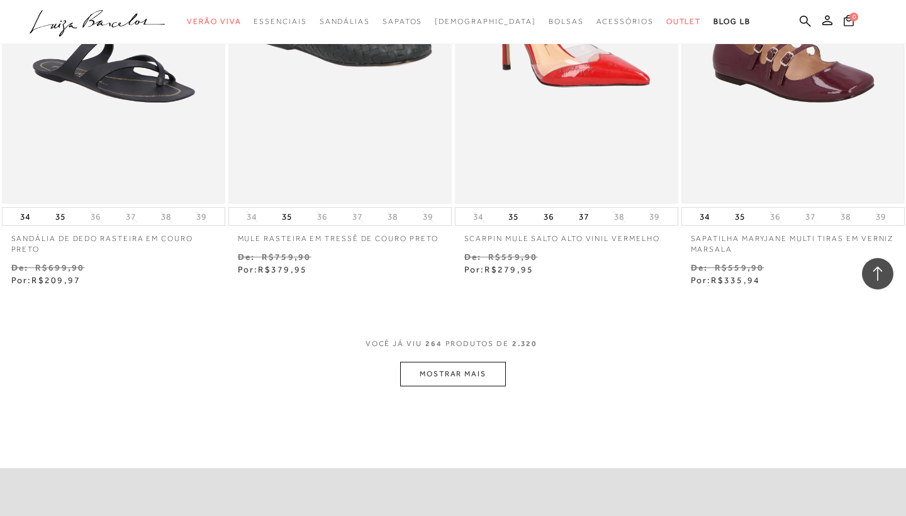
scroll to position [28332, 0]
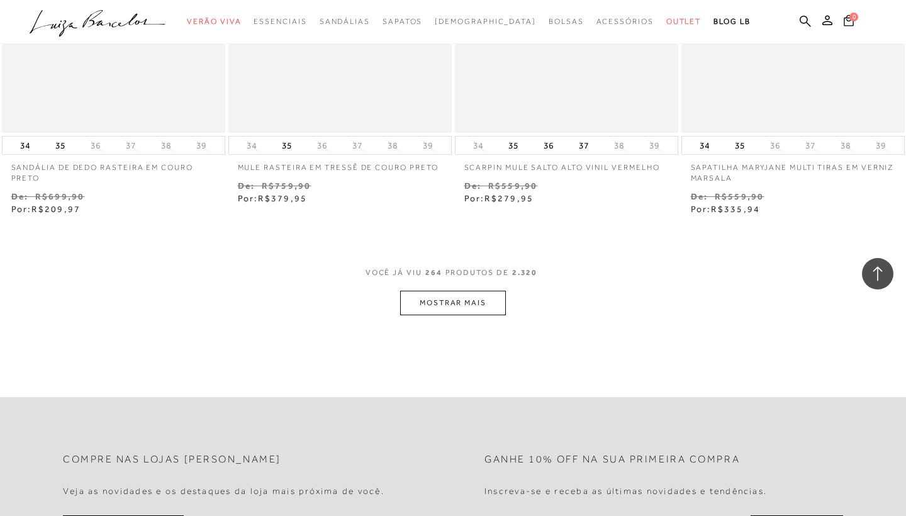
click at [415, 291] on button "MOSTRAR MAIS" at bounding box center [453, 303] width 106 height 25
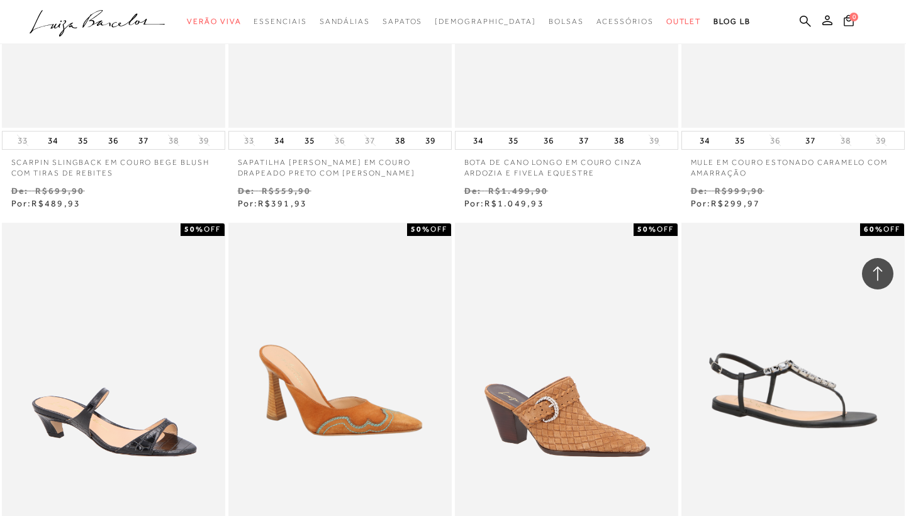
scroll to position [29399, 0]
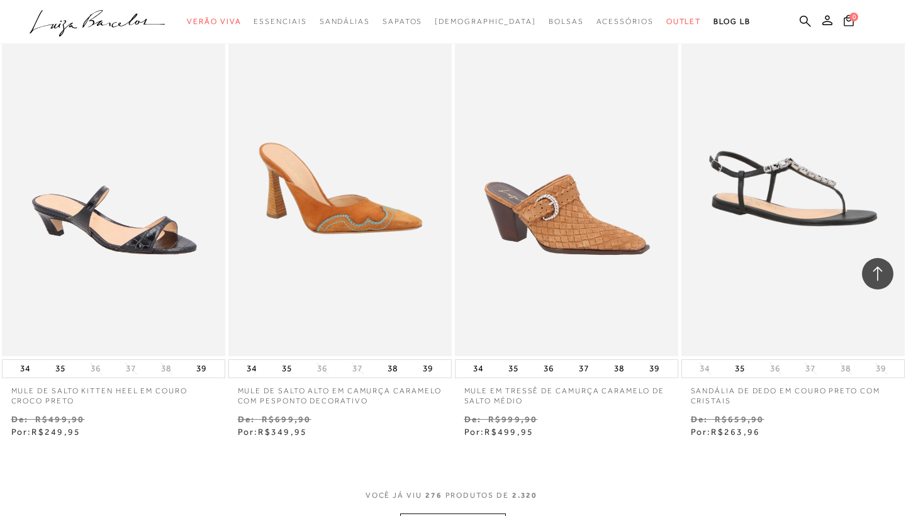
click at [450, 513] on button "MOSTRAR MAIS" at bounding box center [453, 525] width 106 height 25
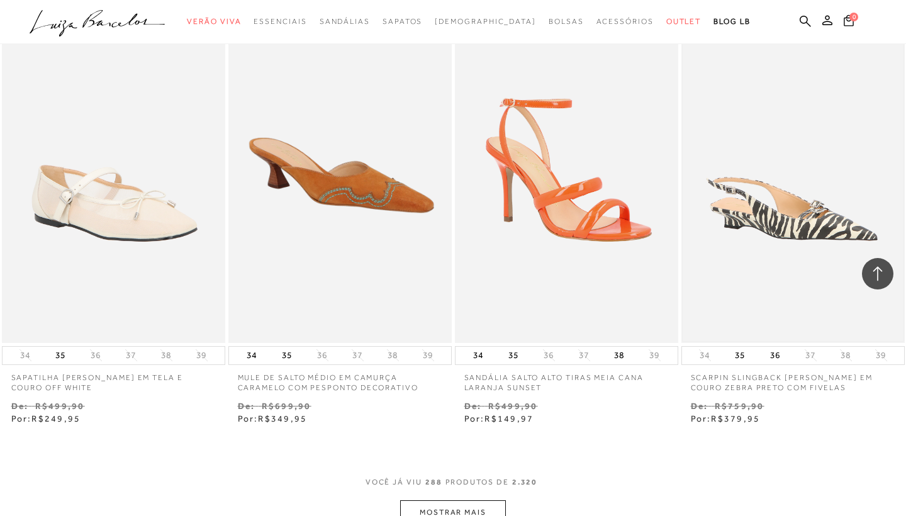
scroll to position [30761, 0]
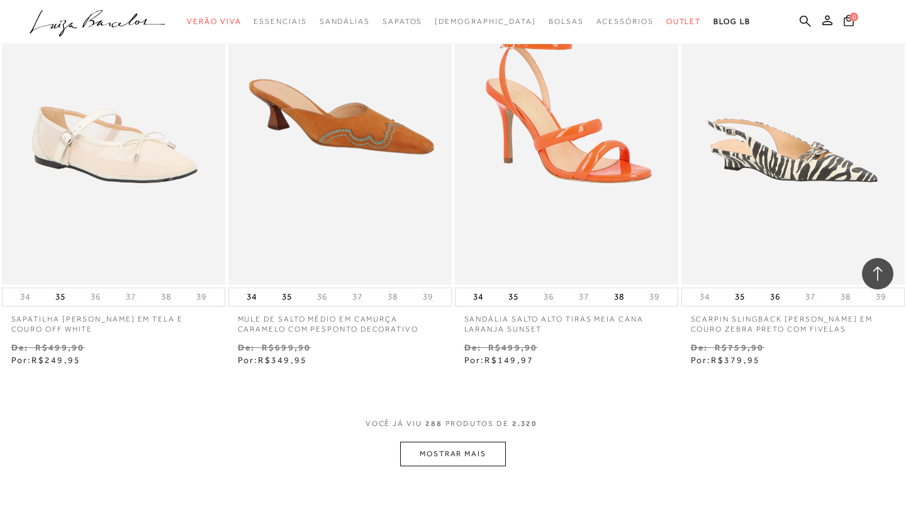
click at [455, 442] on button "MOSTRAR MAIS" at bounding box center [453, 454] width 106 height 25
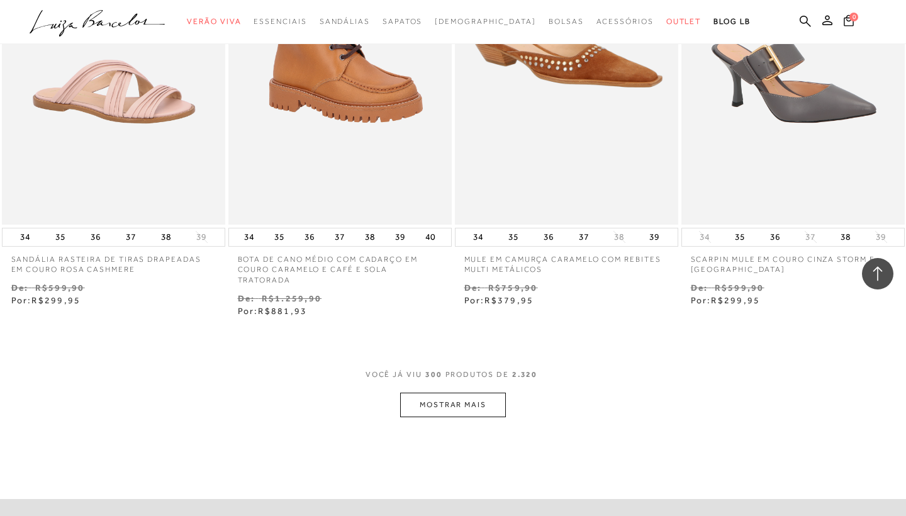
scroll to position [32112, 0]
click at [460, 392] on button "MOSTRAR MAIS" at bounding box center [453, 404] width 106 height 25
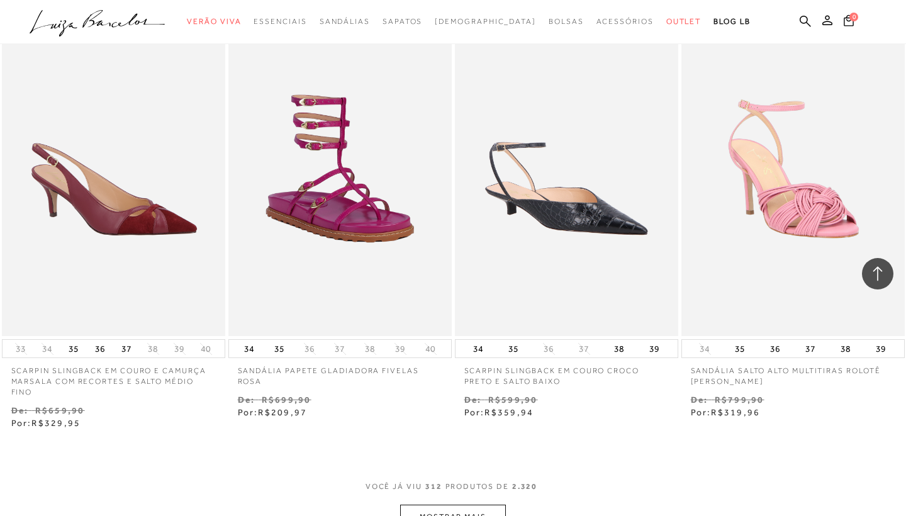
scroll to position [33312, 0]
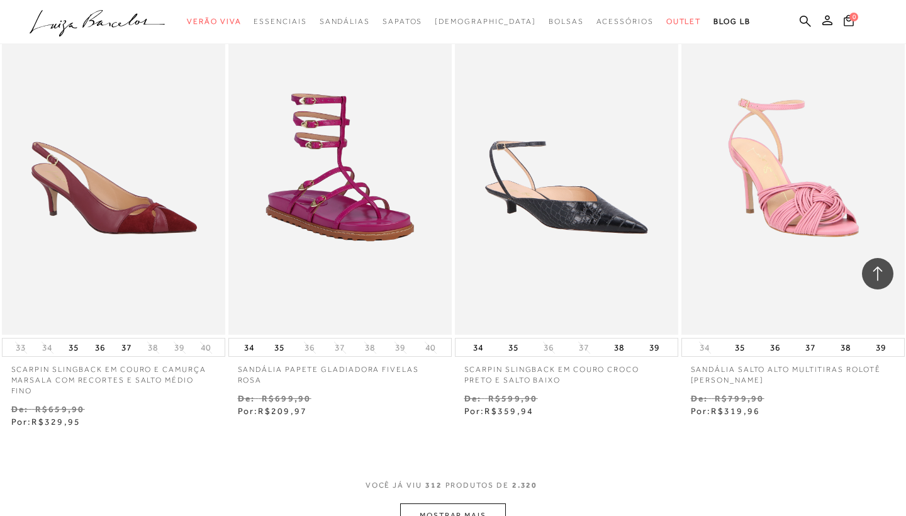
click at [411, 503] on button "MOSTRAR MAIS" at bounding box center [453, 515] width 106 height 25
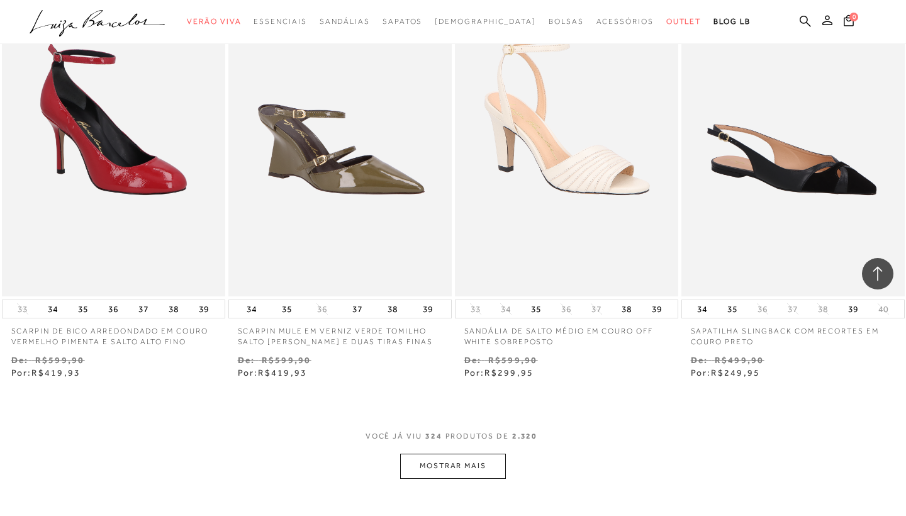
scroll to position [34690, 0]
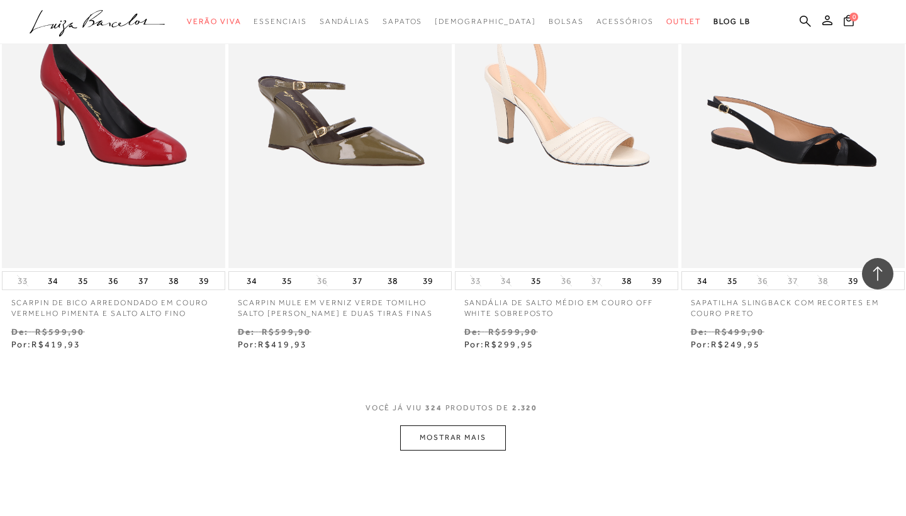
click at [421, 425] on button "MOSTRAR MAIS" at bounding box center [453, 437] width 106 height 25
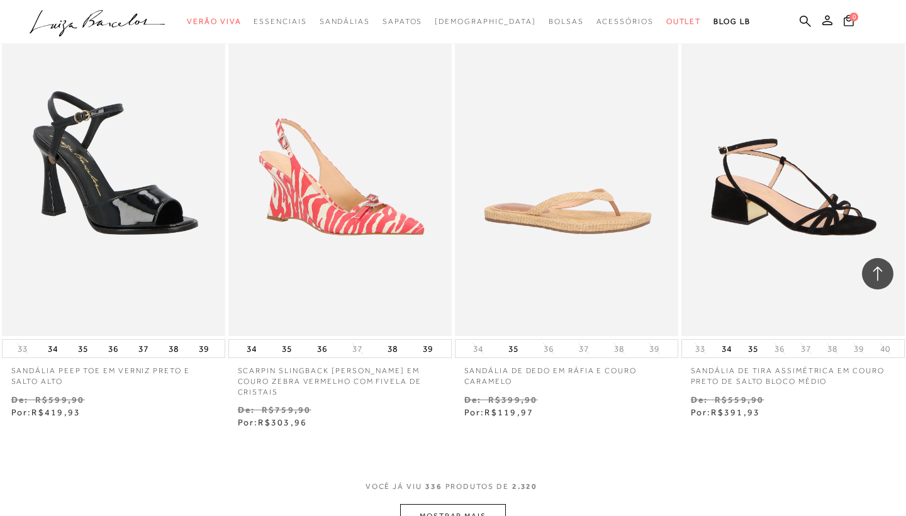
scroll to position [35918, 0]
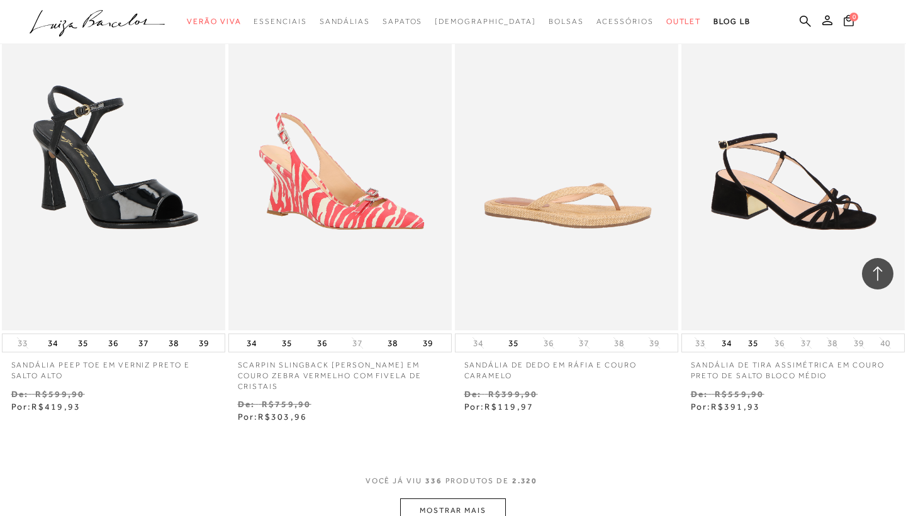
click at [487, 498] on button "MOSTRAR MAIS" at bounding box center [453, 510] width 106 height 25
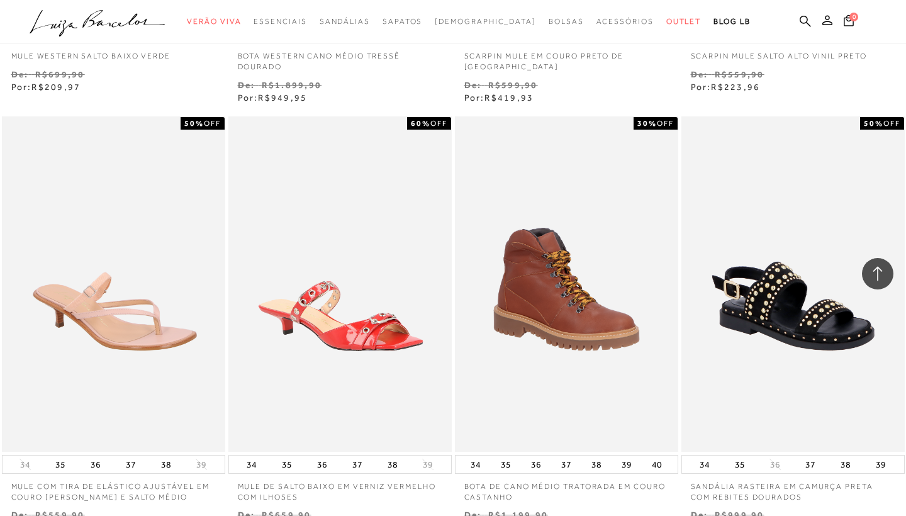
scroll to position [37099, 0]
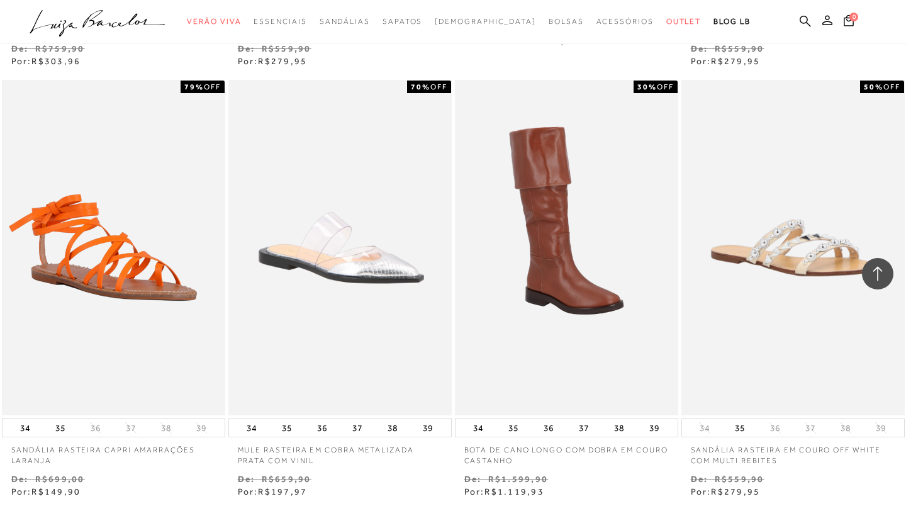
scroll to position [38474, 0]
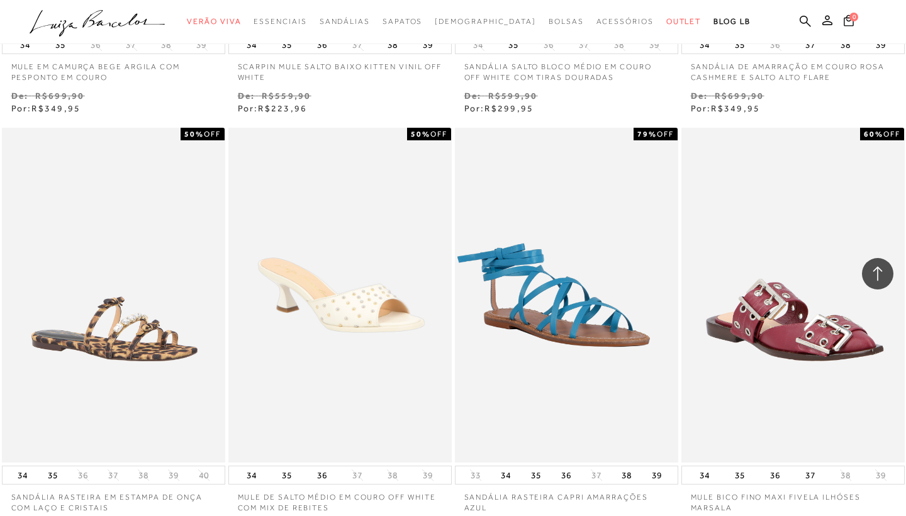
scroll to position [39740, 0]
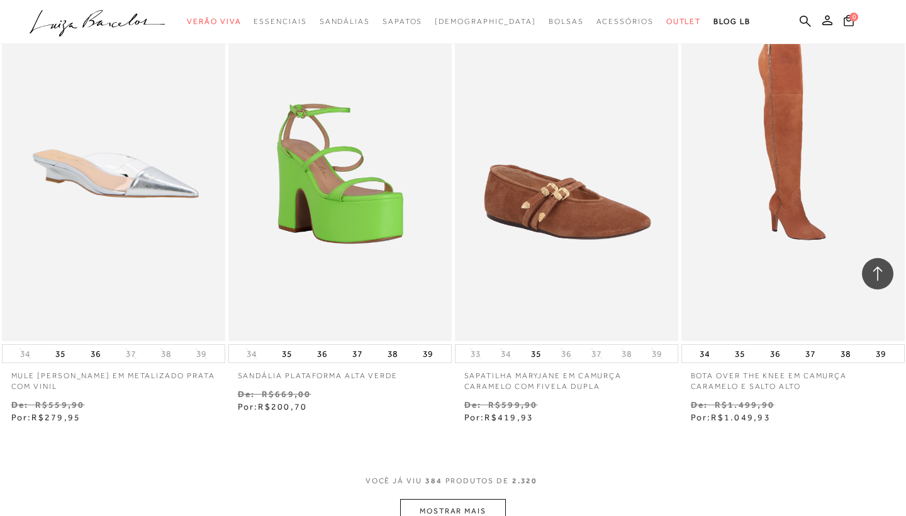
scroll to position [41079, 0]
click at [462, 498] on button "MOSTRAR MAIS" at bounding box center [453, 510] width 106 height 25
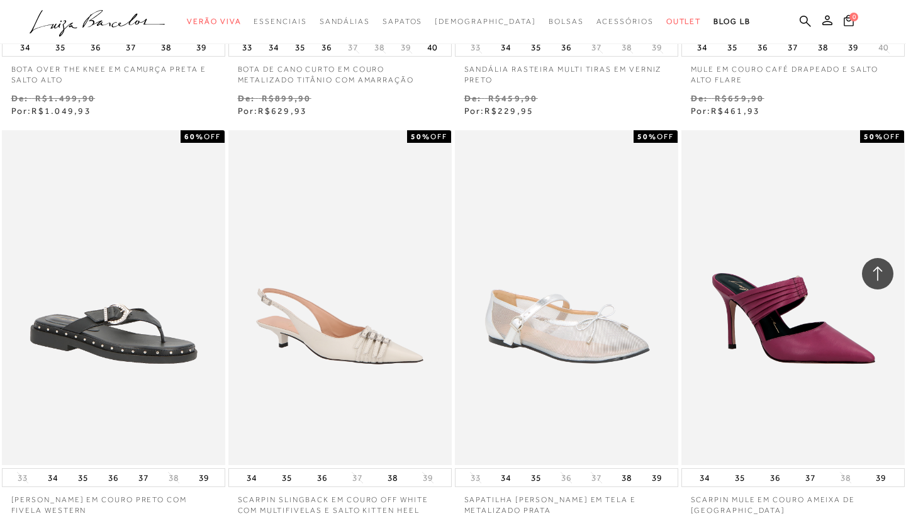
scroll to position [42250, 0]
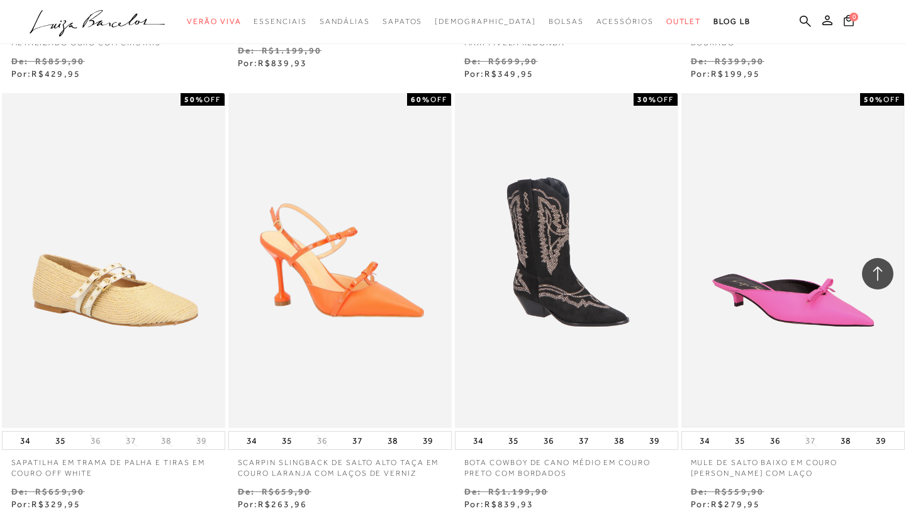
scroll to position [43574, 0]
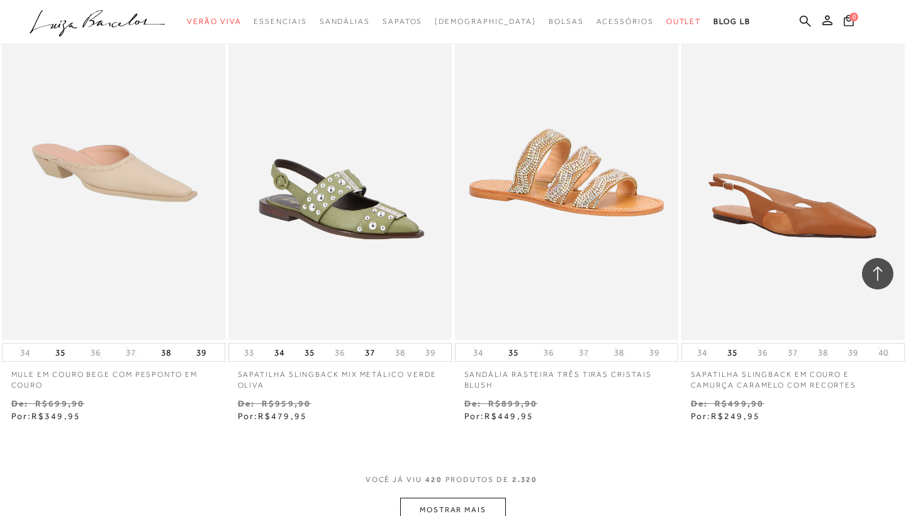
scroll to position [44970, 0]
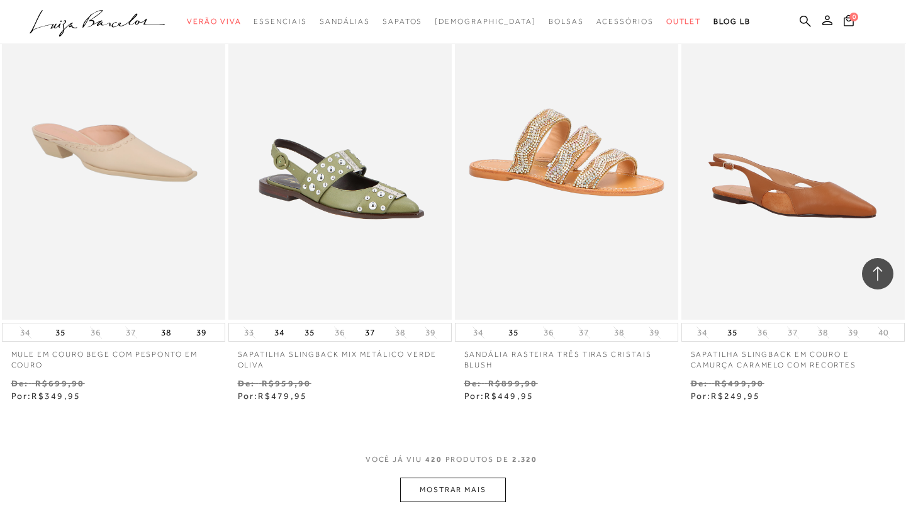
click at [428, 477] on button "MOSTRAR MAIS" at bounding box center [453, 489] width 106 height 25
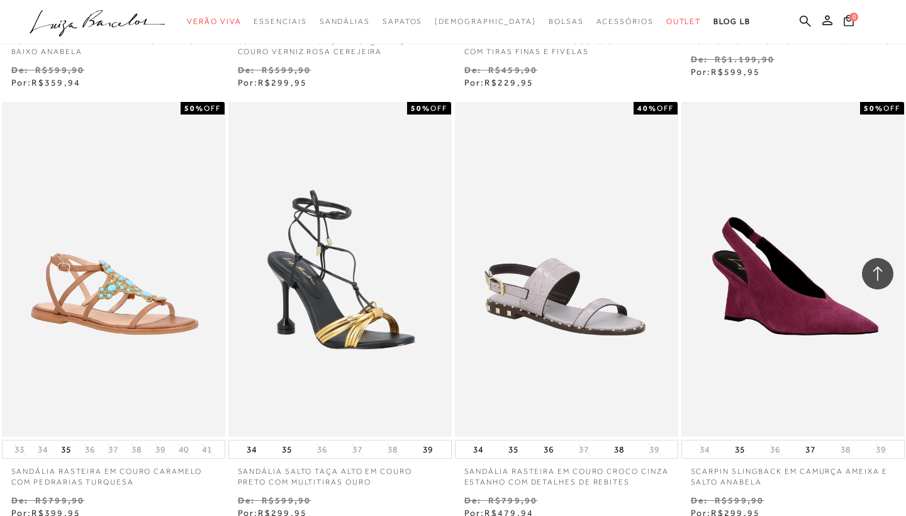
scroll to position [46144, 0]
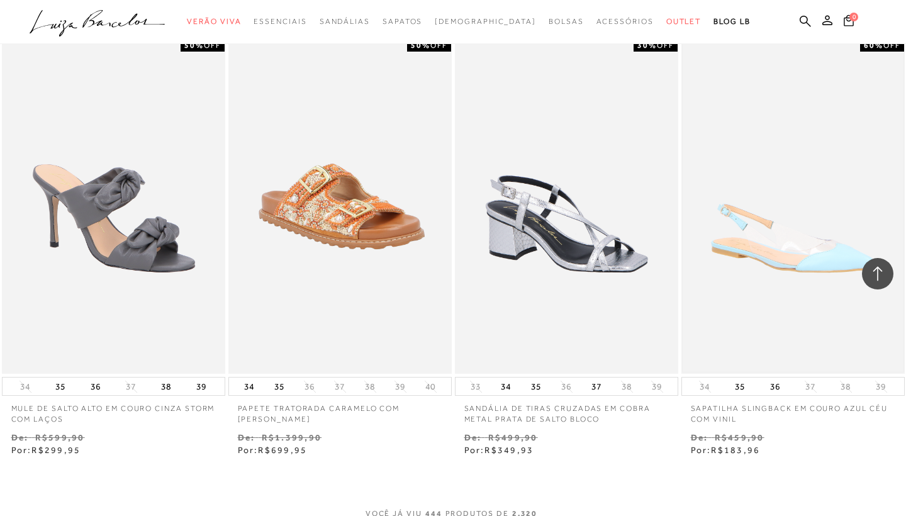
scroll to position [47497, 0]
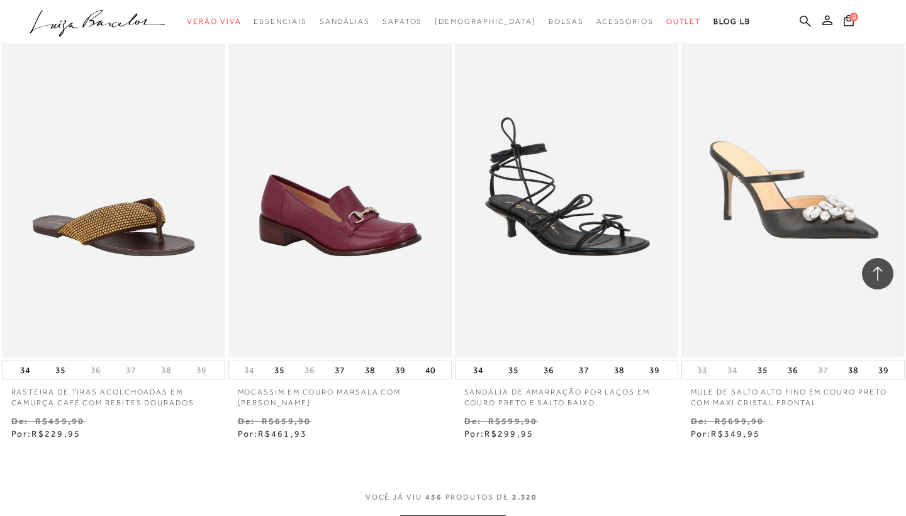
scroll to position [48808, 0]
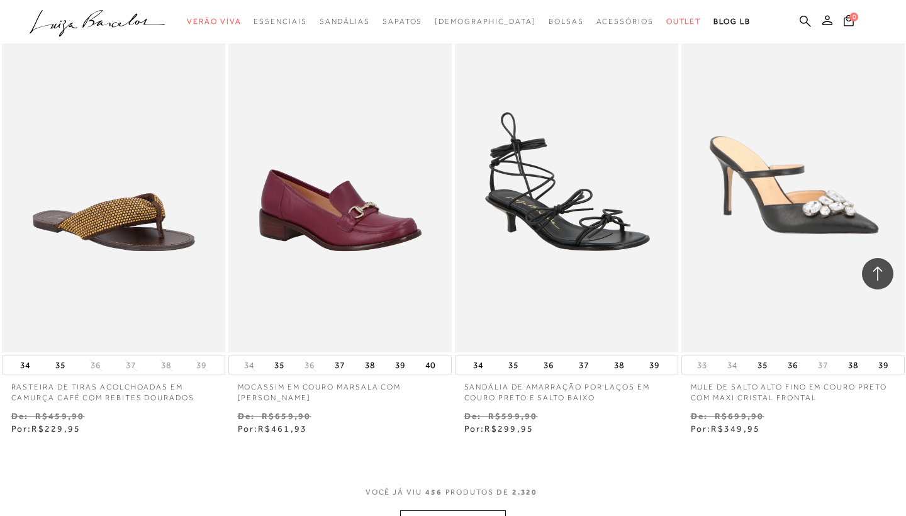
click at [484, 510] on button "MOSTRAR MAIS" at bounding box center [453, 522] width 106 height 25
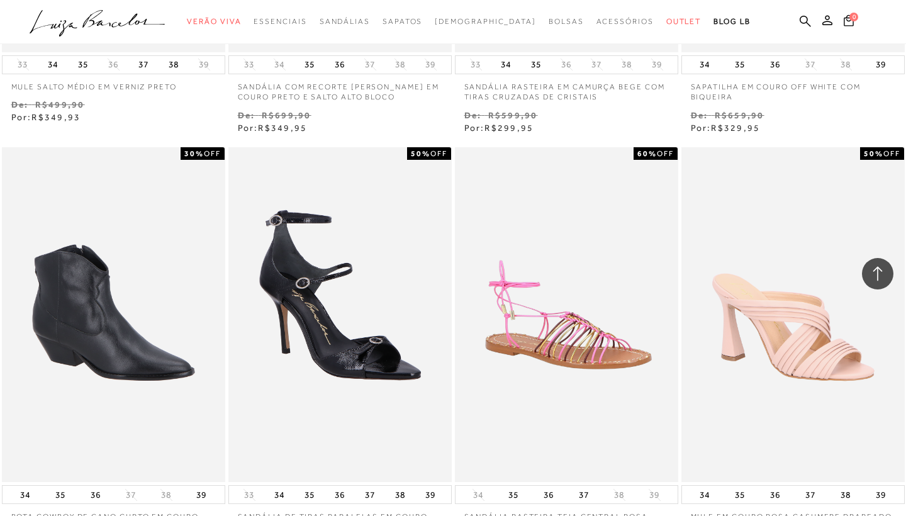
scroll to position [50038, 0]
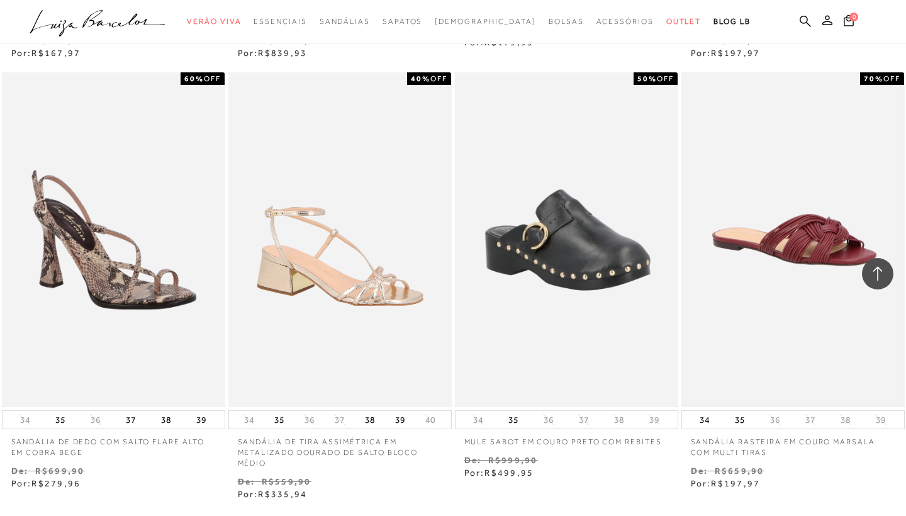
scroll to position [51356, 0]
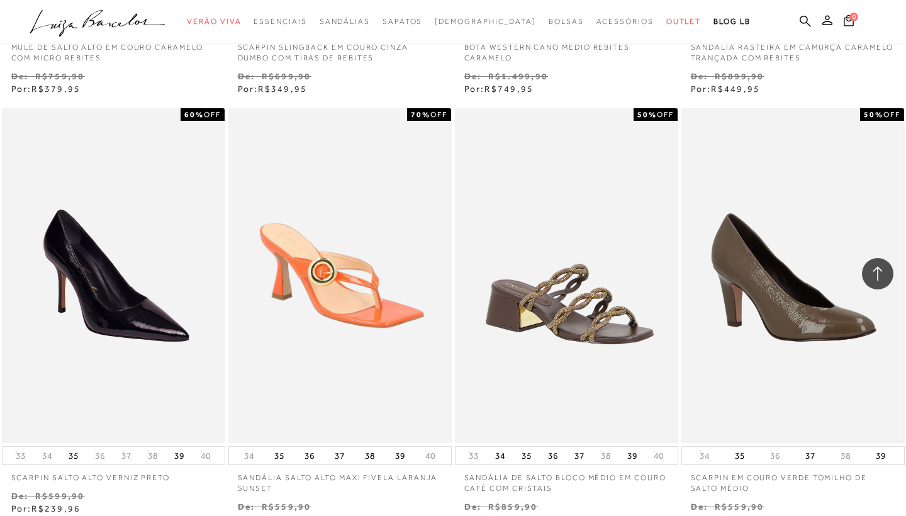
scroll to position [52666, 0]
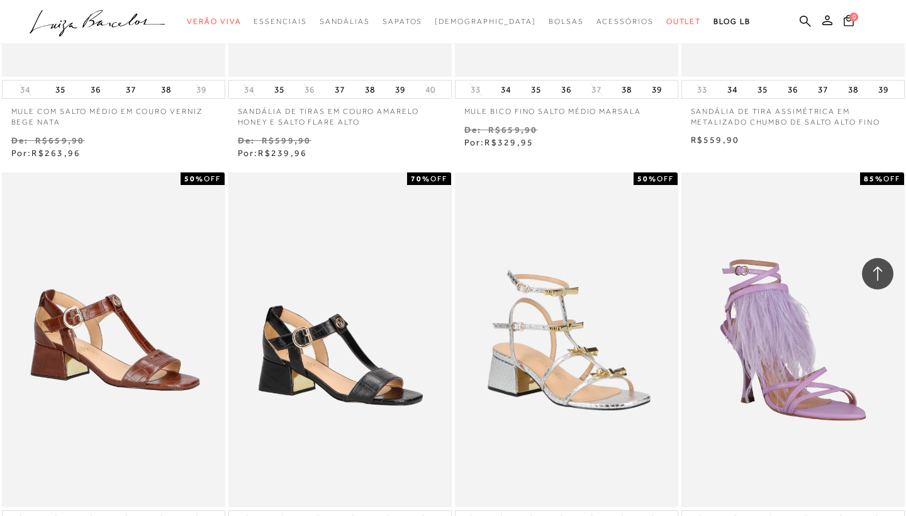
scroll to position [53853, 0]
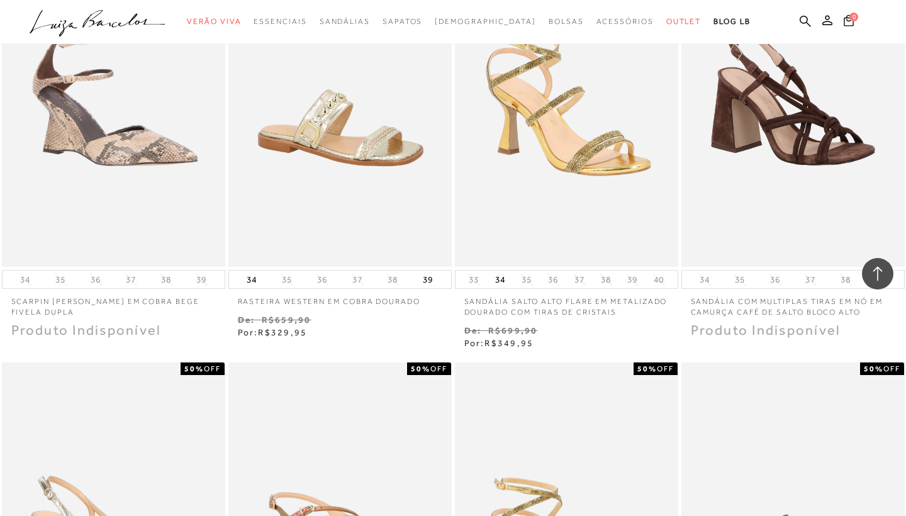
scroll to position [55142, 0]
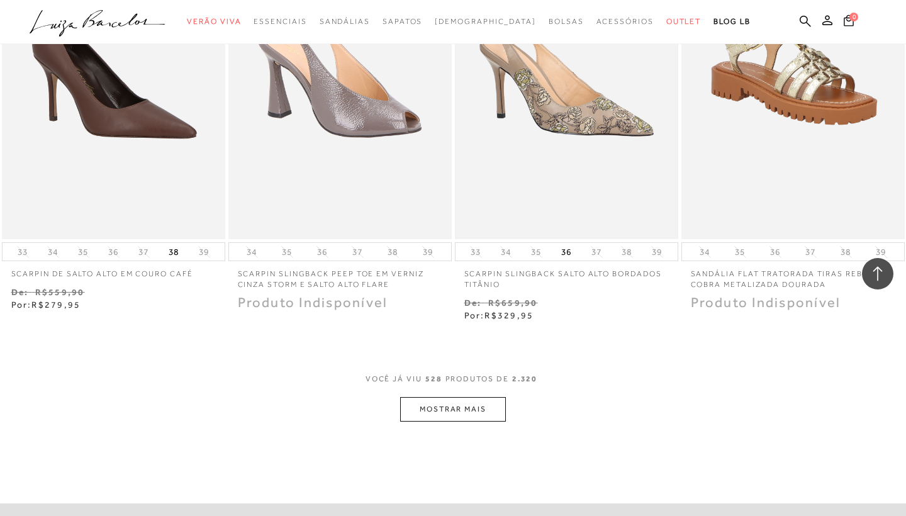
scroll to position [56686, 0]
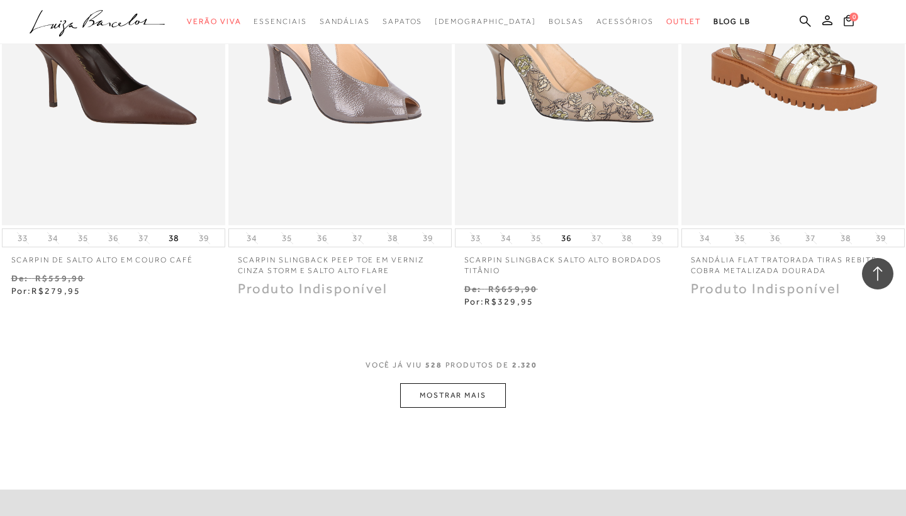
click at [457, 383] on button "MOSTRAR MAIS" at bounding box center [453, 395] width 106 height 25
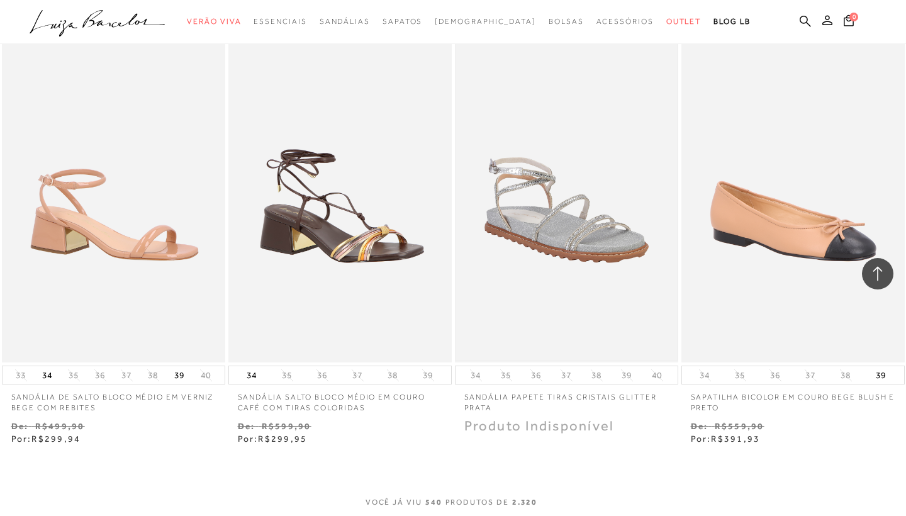
scroll to position [57852, 0]
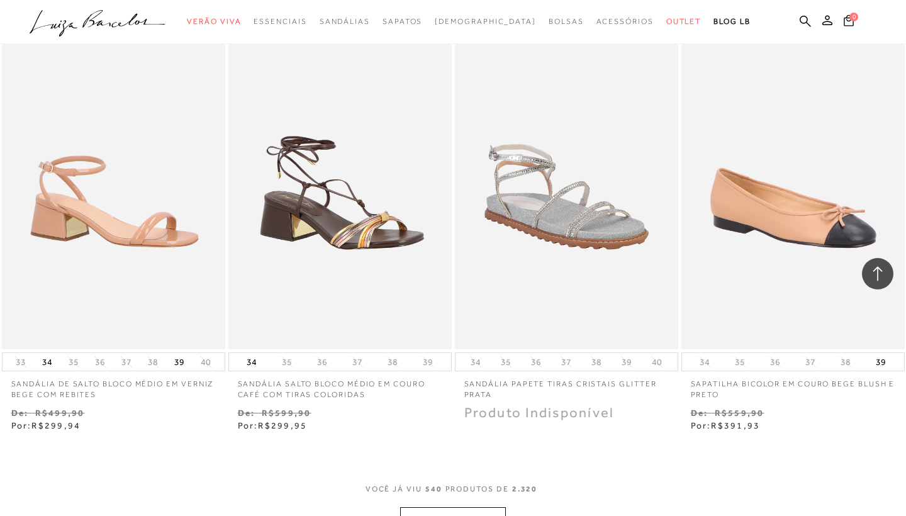
click at [468, 507] on button "MOSTRAR MAIS" at bounding box center [453, 519] width 106 height 25
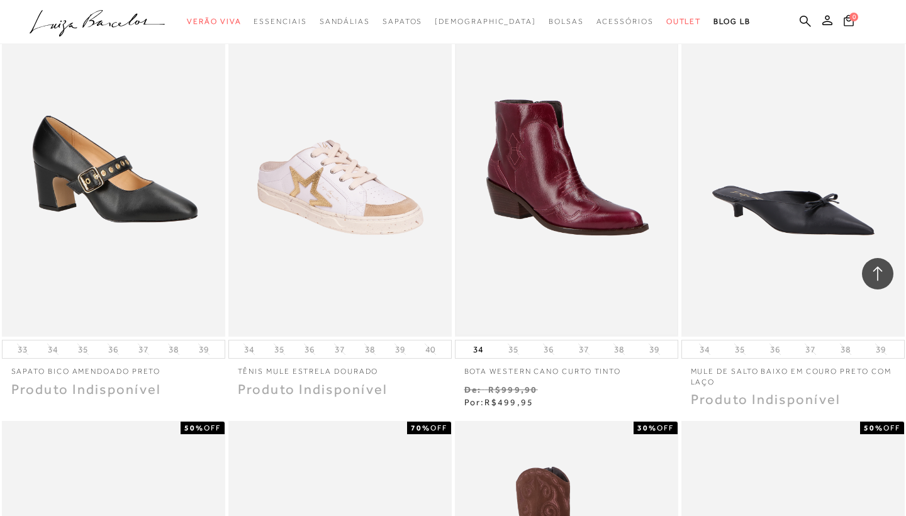
scroll to position [59042, 0]
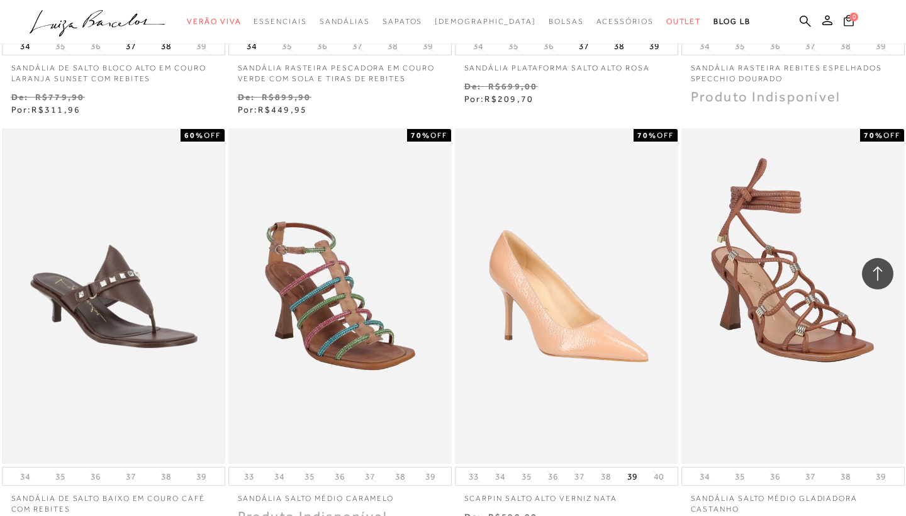
scroll to position [60297, 0]
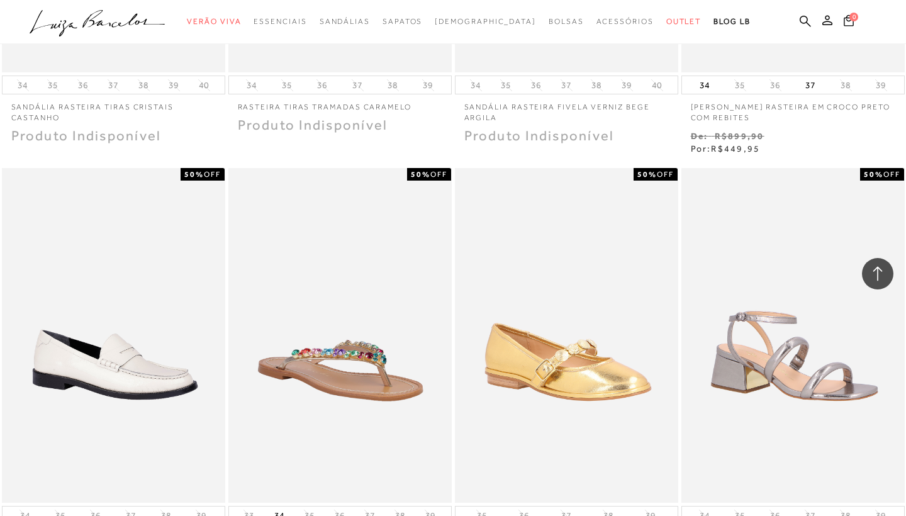
scroll to position [61561, 0]
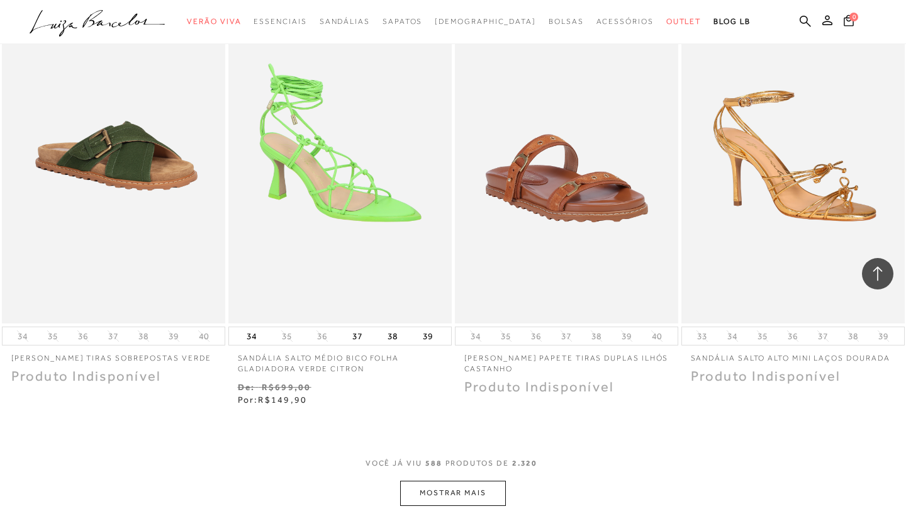
scroll to position [63038, 0]
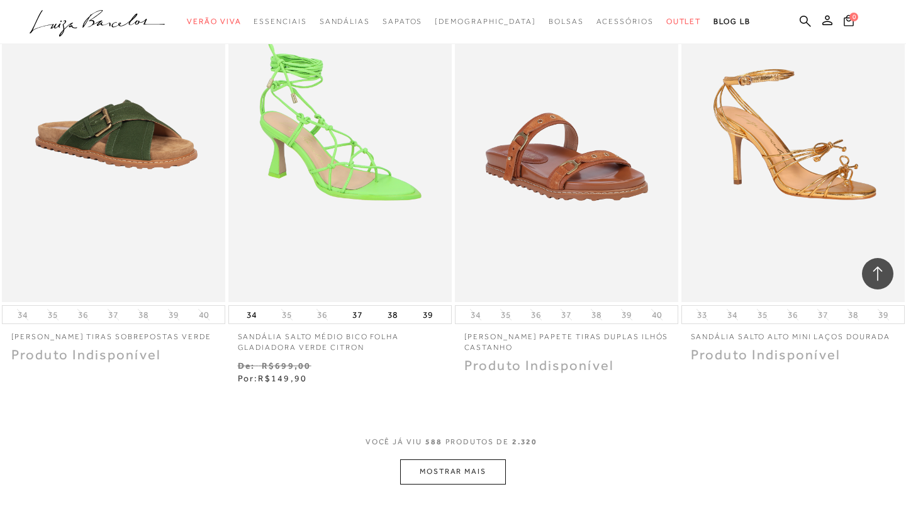
click at [488, 459] on button "MOSTRAR MAIS" at bounding box center [453, 471] width 106 height 25
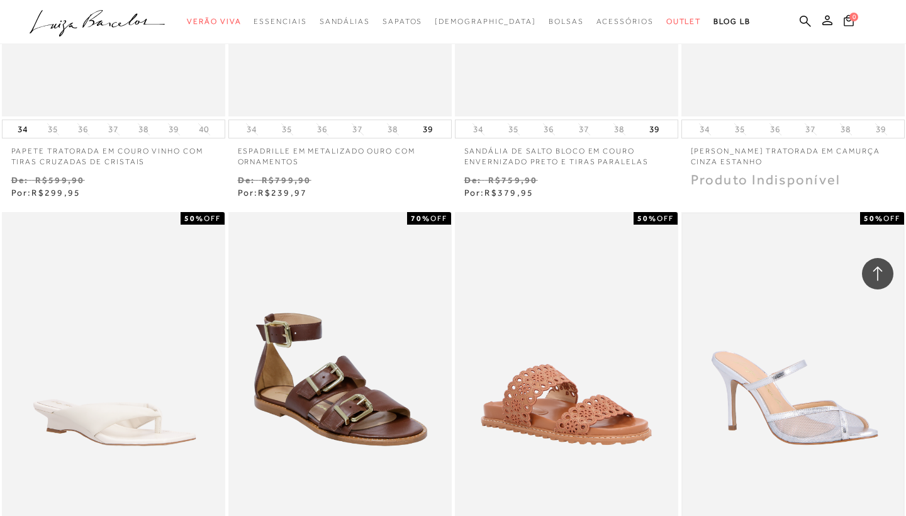
scroll to position [64087, 0]
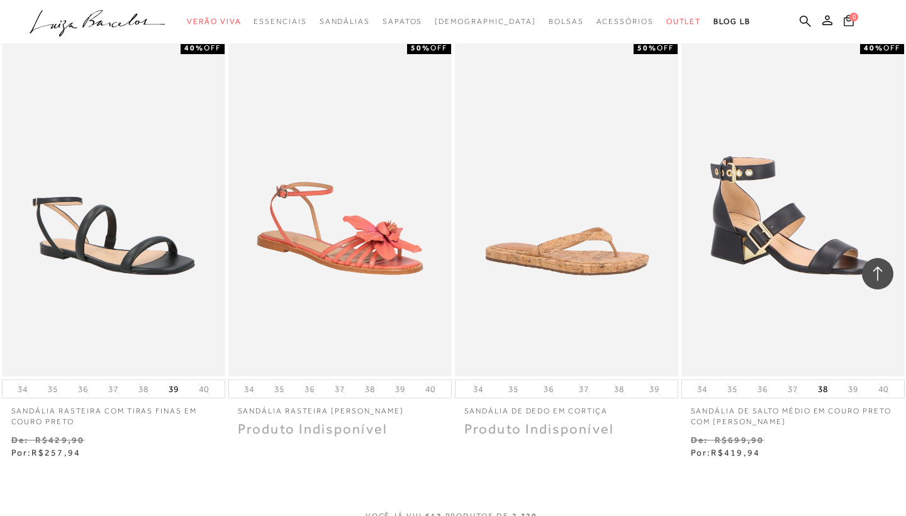
scroll to position [65537, 0]
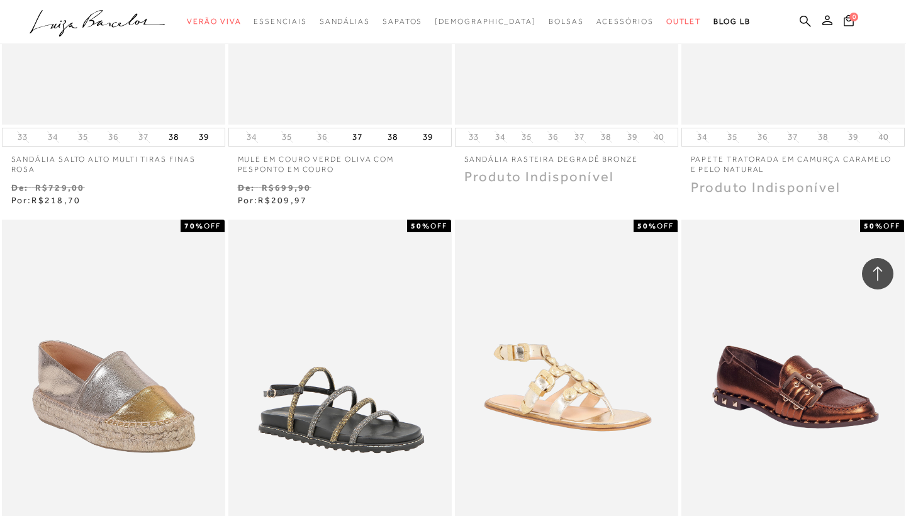
scroll to position [66650, 0]
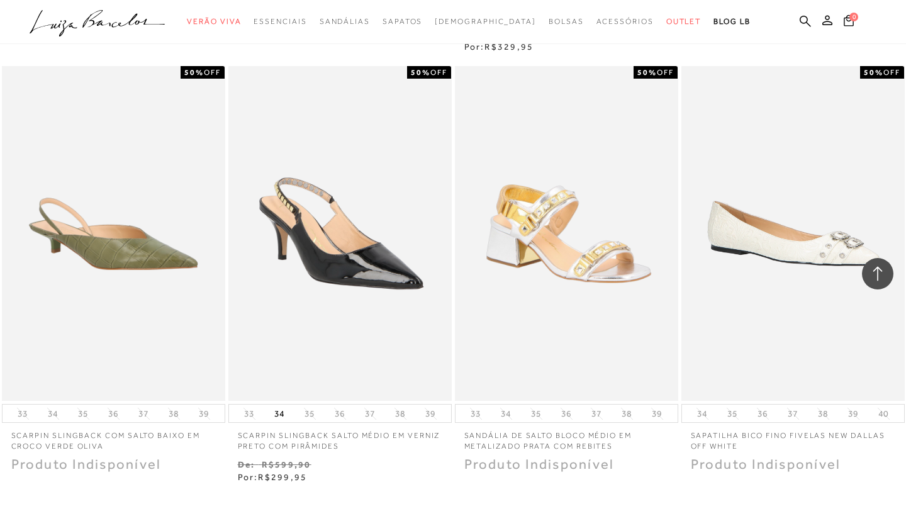
scroll to position [68093, 0]
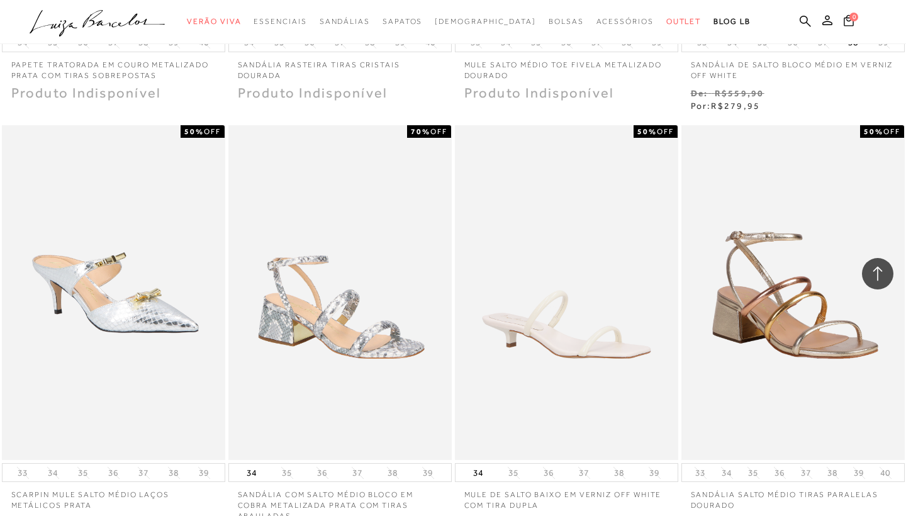
scroll to position [69324, 0]
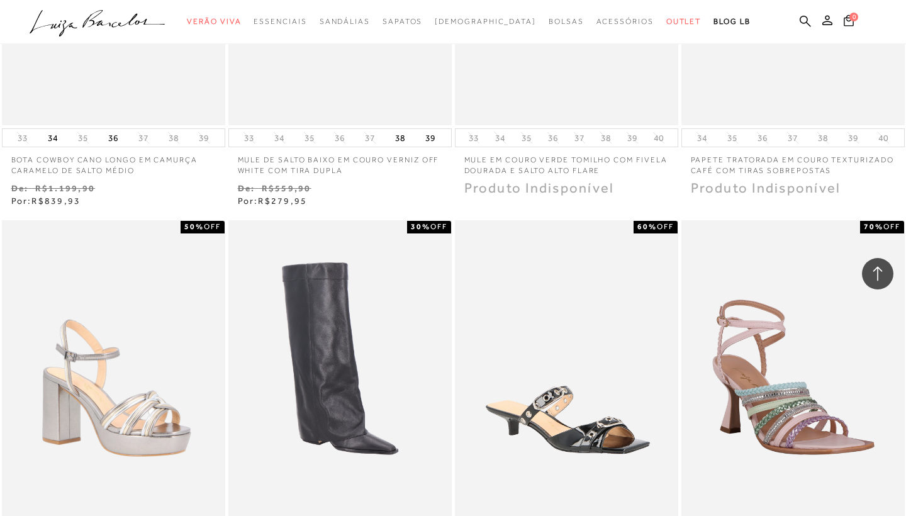
scroll to position [70517, 0]
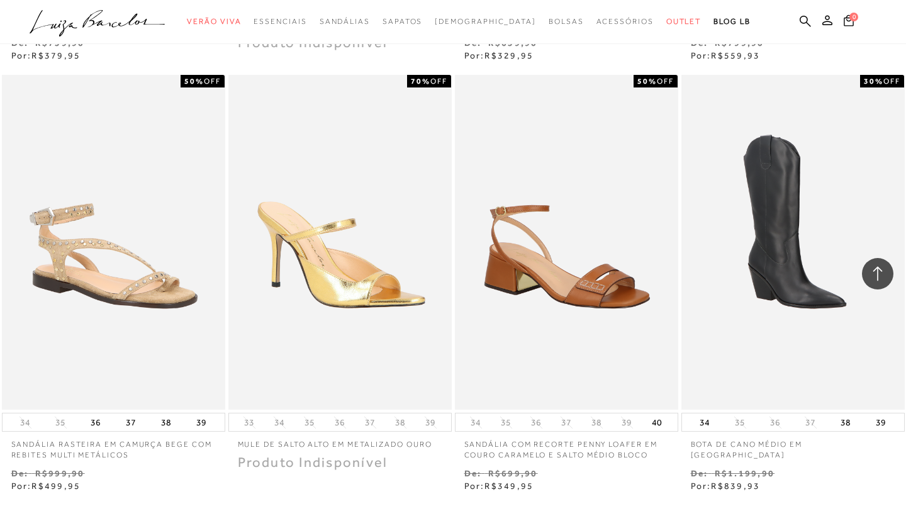
scroll to position [71965, 0]
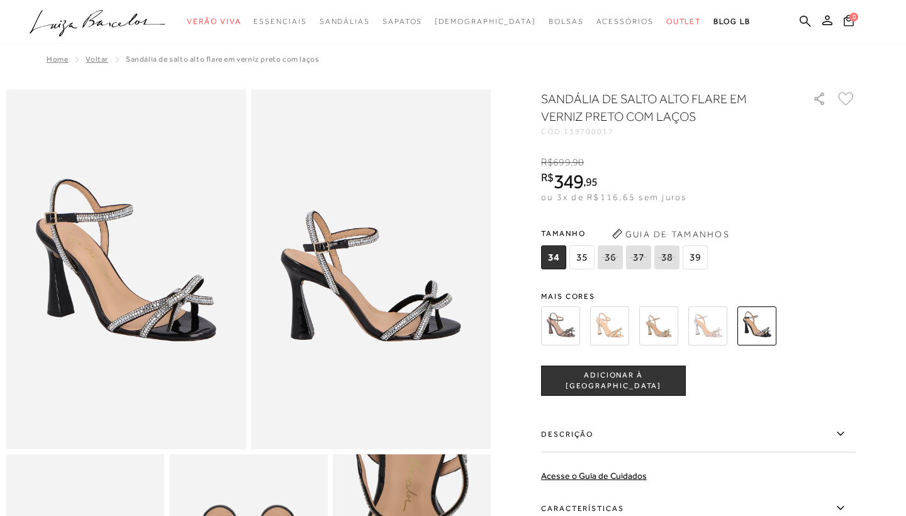
click at [601, 320] on img at bounding box center [609, 325] width 39 height 39
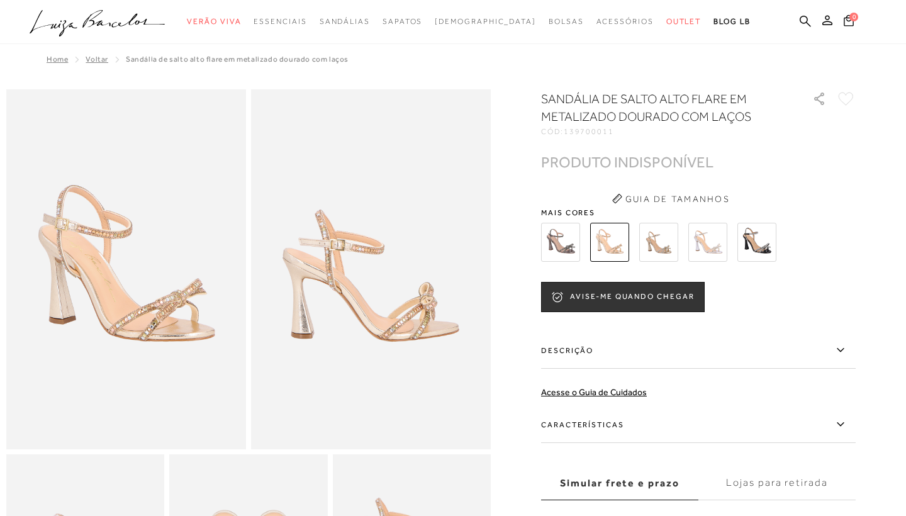
click at [648, 250] on img at bounding box center [658, 242] width 39 height 39
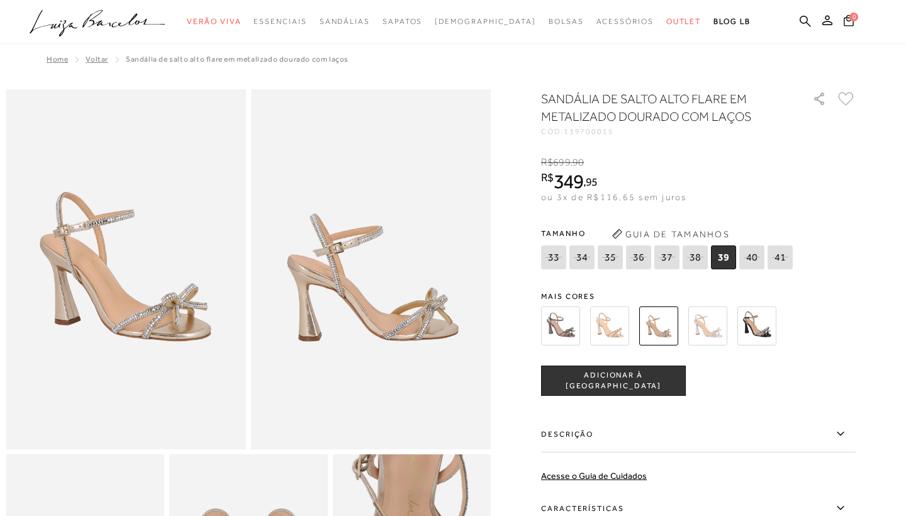
click at [700, 323] on img at bounding box center [707, 325] width 39 height 39
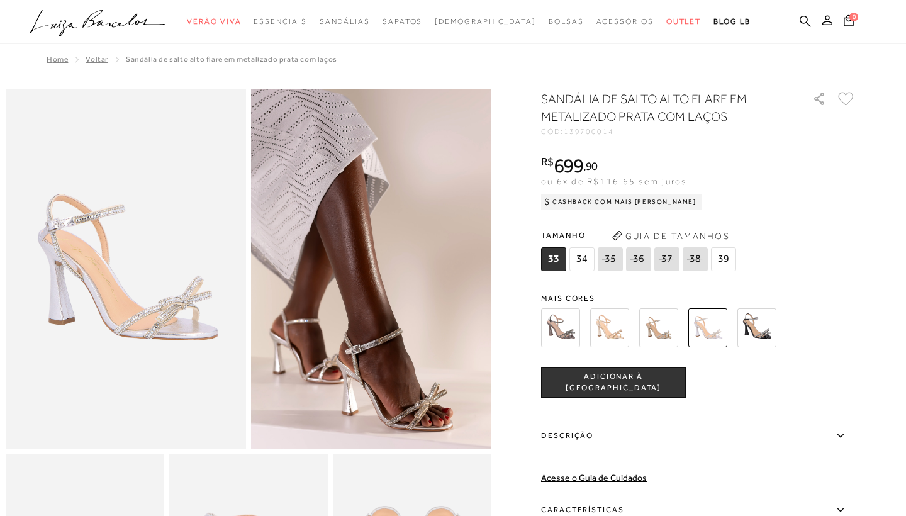
click at [562, 320] on img at bounding box center [560, 327] width 39 height 39
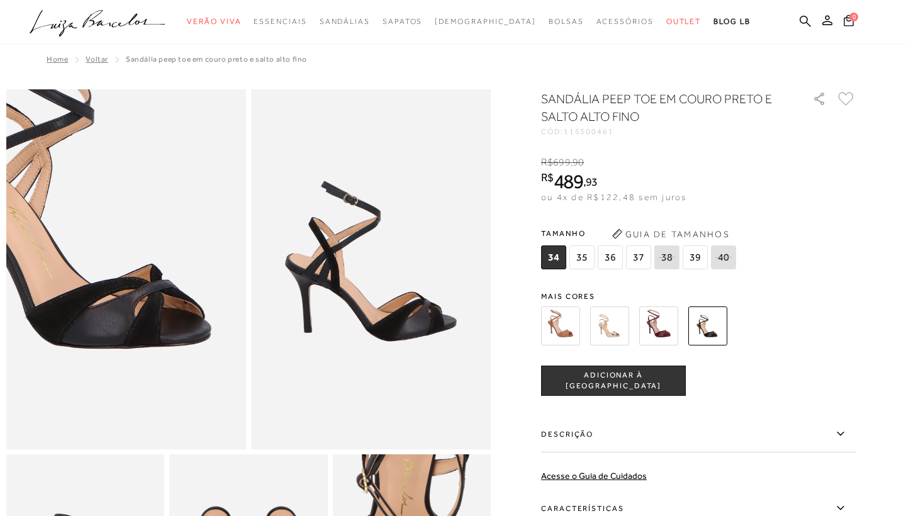
click at [182, 334] on img at bounding box center [70, 204] width 479 height 719
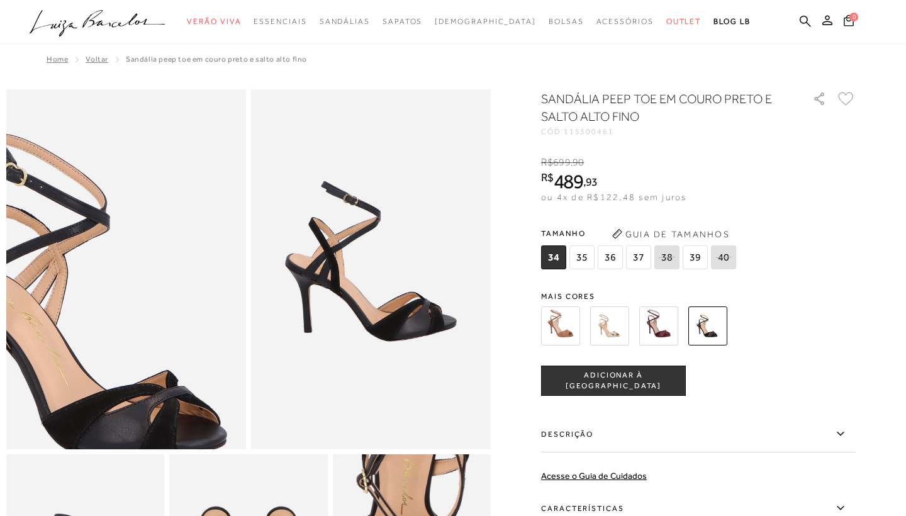
click at [166, 228] on img at bounding box center [86, 310] width 479 height 719
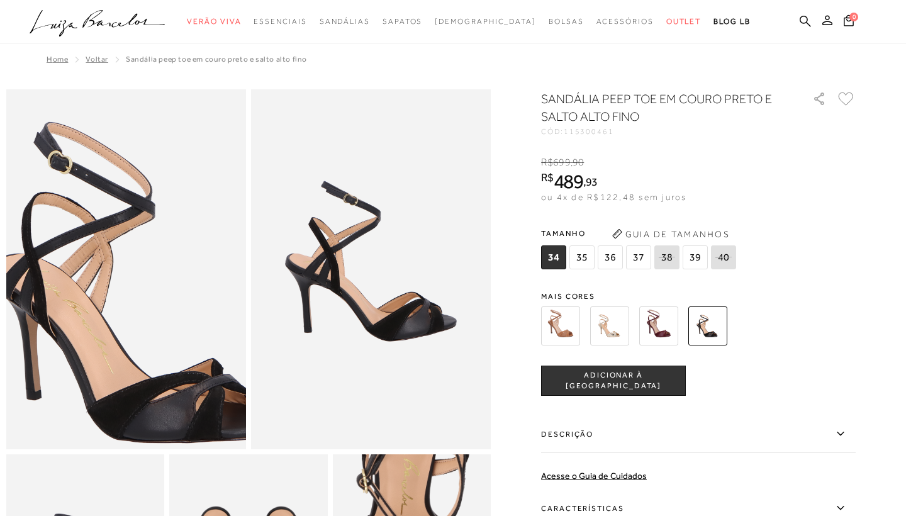
click at [121, 240] on img at bounding box center [131, 298] width 479 height 719
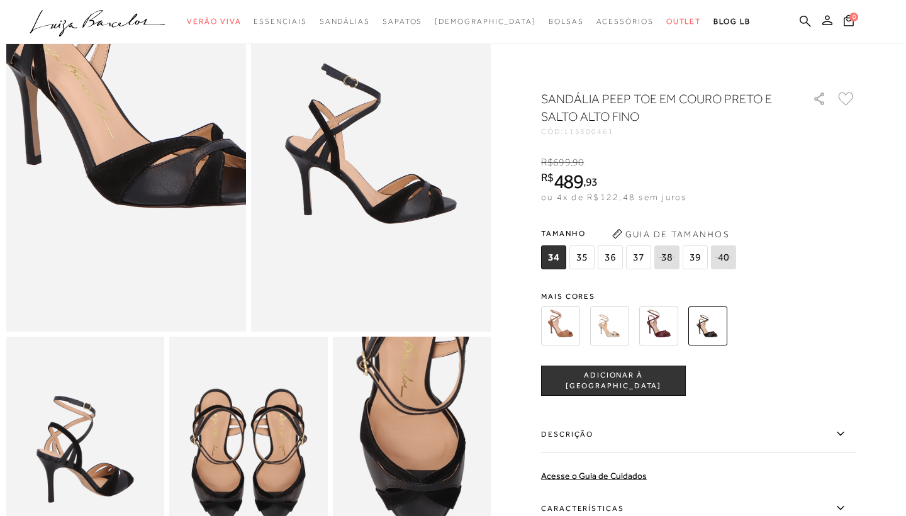
scroll to position [118, 0]
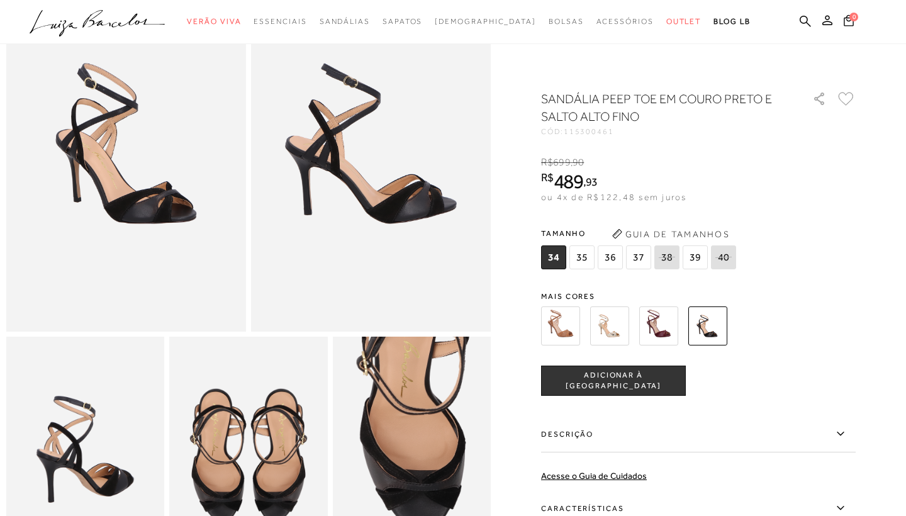
click at [187, 442] on img at bounding box center [248, 455] width 158 height 237
click at [161, 231] on img at bounding box center [126, 152] width 240 height 360
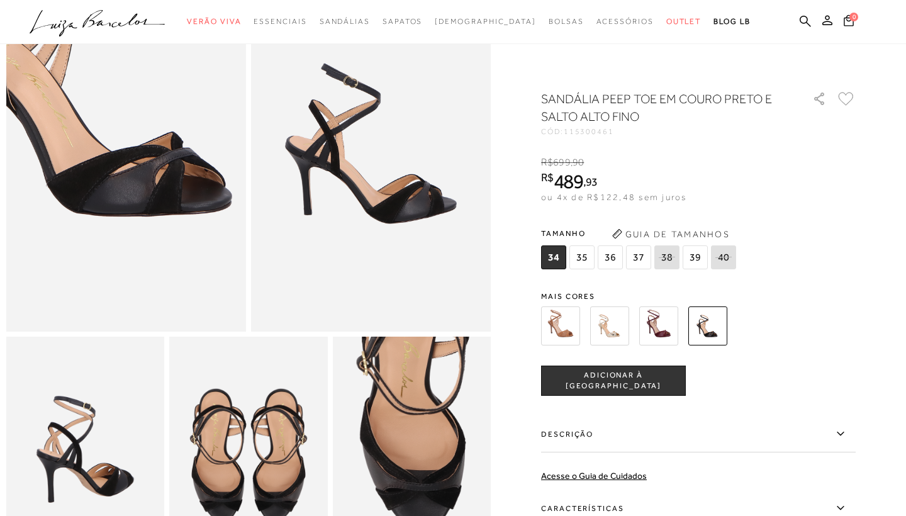
click at [161, 231] on img at bounding box center [91, 72] width 479 height 719
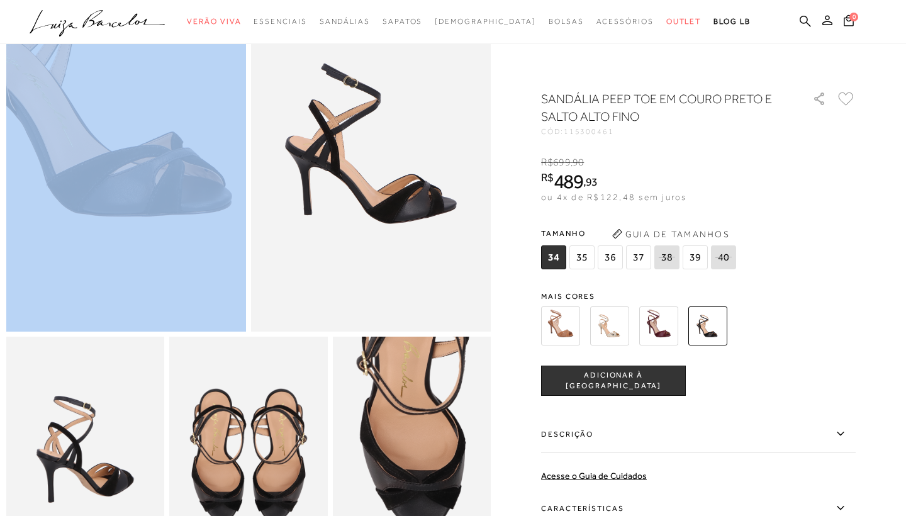
click at [161, 231] on img at bounding box center [91, 72] width 479 height 719
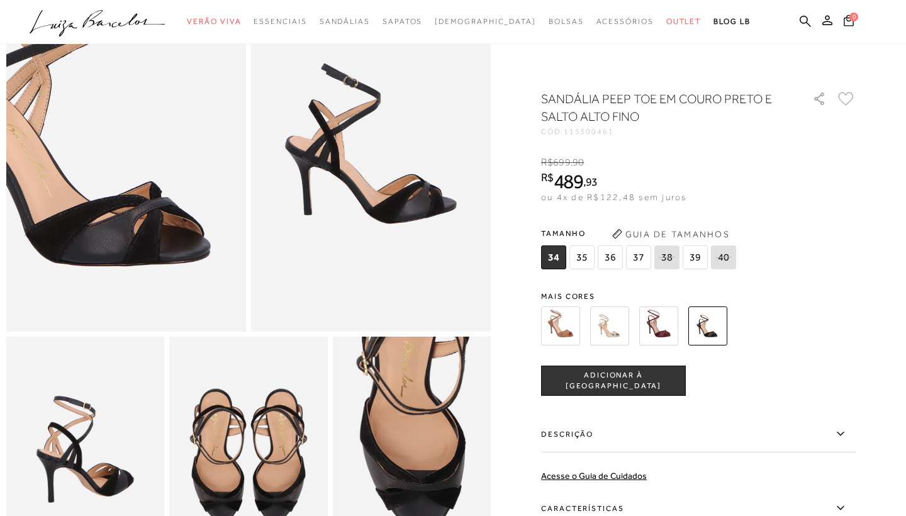
click at [182, 181] on img at bounding box center [69, 121] width 479 height 719
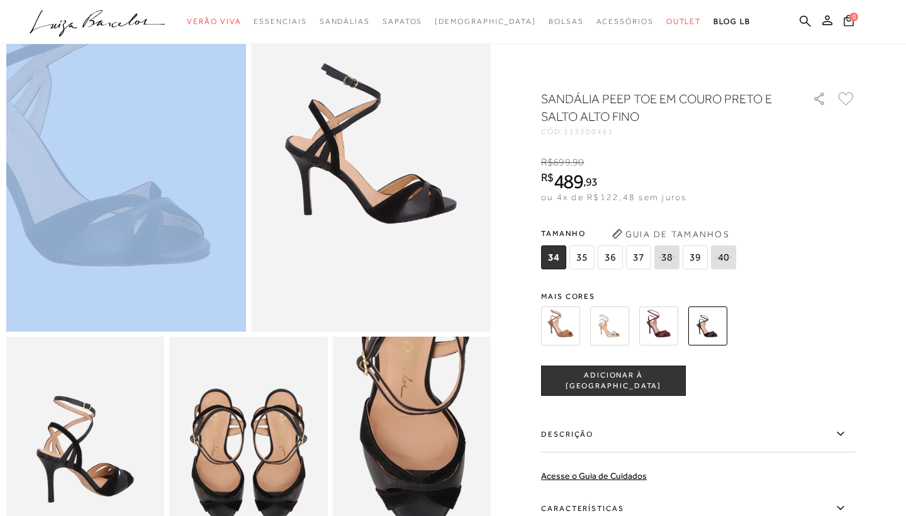
click at [182, 181] on img at bounding box center [69, 121] width 479 height 719
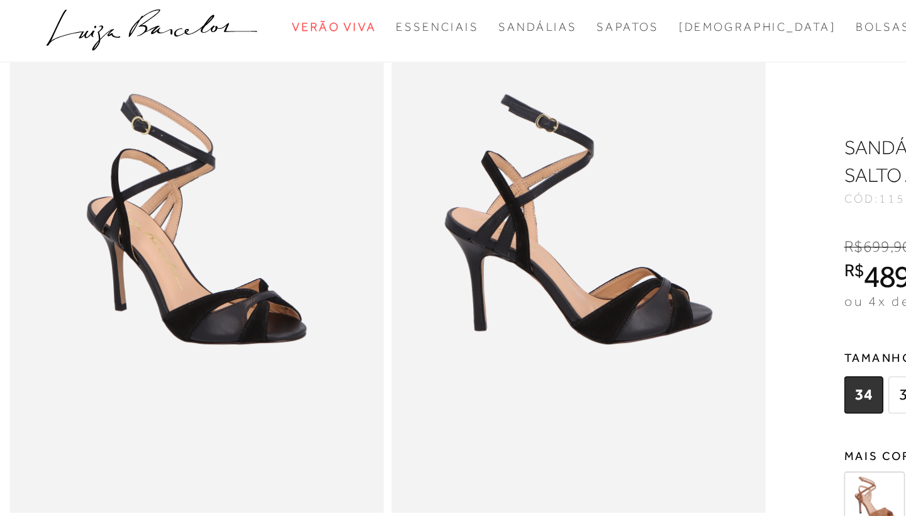
scroll to position [92, 0]
